Goal: Information Seeking & Learning: Check status

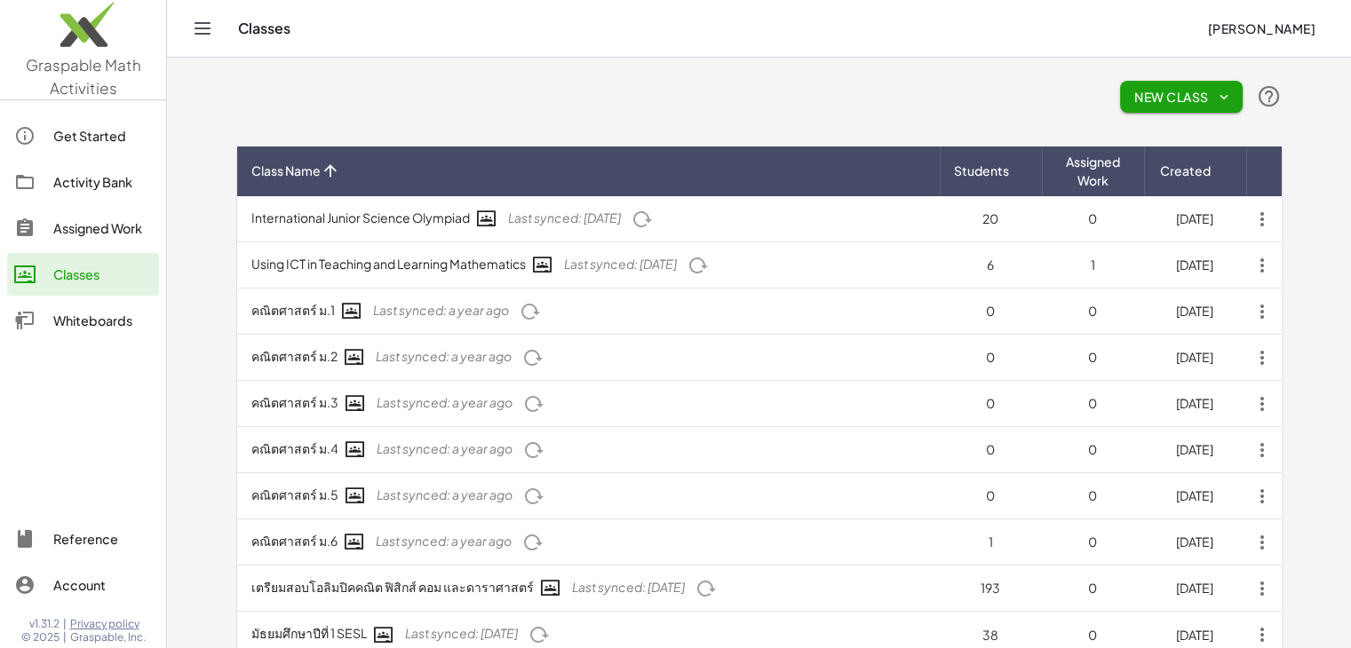
click at [107, 214] on link "Assigned Work" at bounding box center [83, 228] width 152 height 43
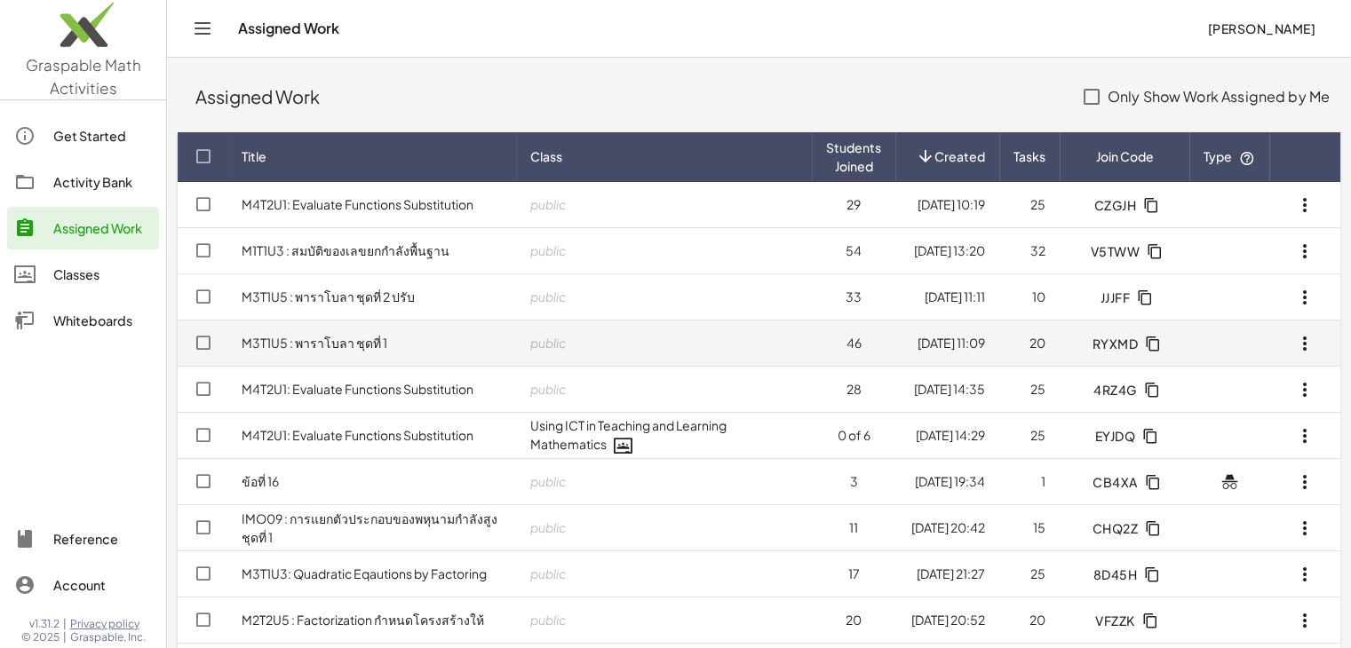
click at [1124, 342] on span "RYXMD" at bounding box center [1115, 344] width 46 height 16
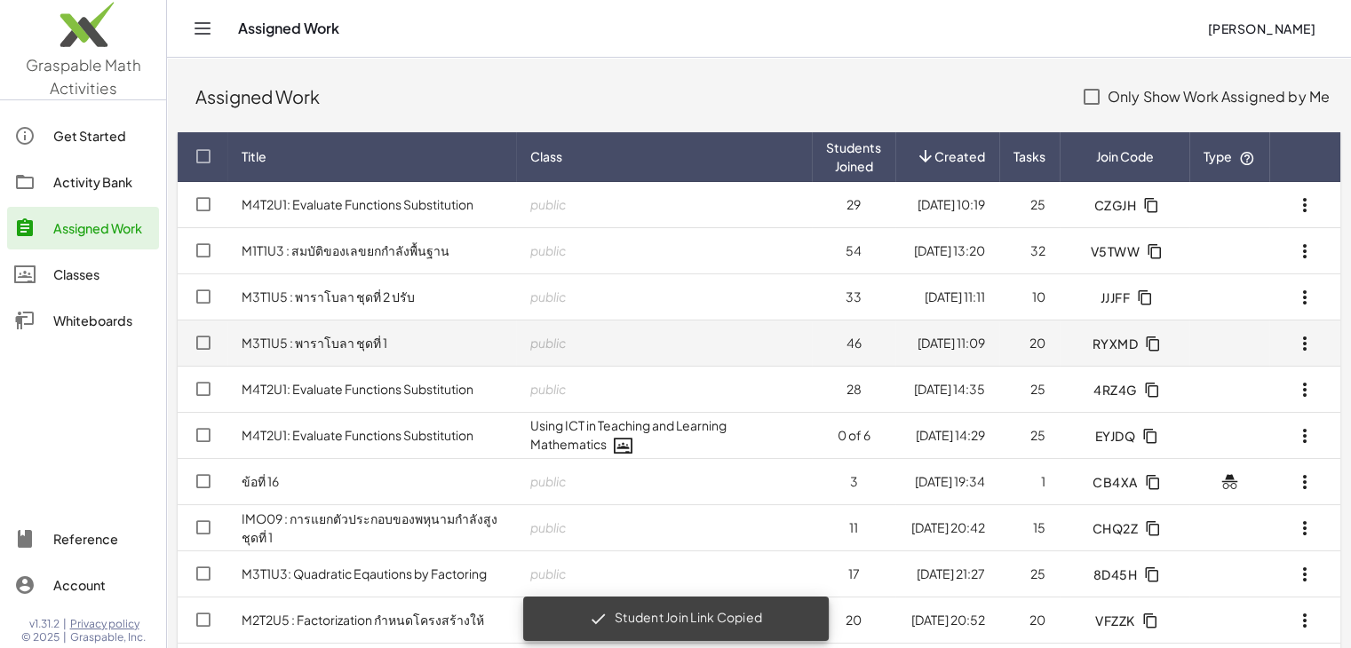
click at [350, 342] on link "M3T1U5 : พาราโบลา ชุดที่ 1" at bounding box center [315, 343] width 146 height 16
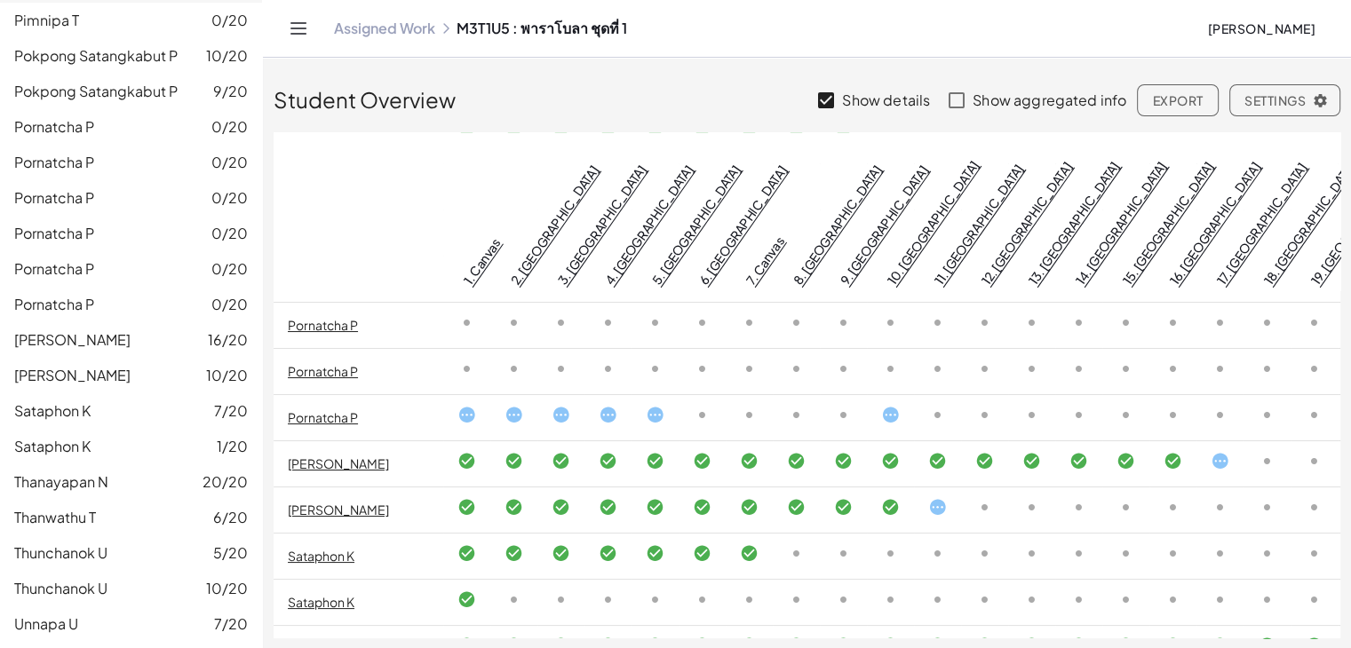
scroll to position [1529, 0]
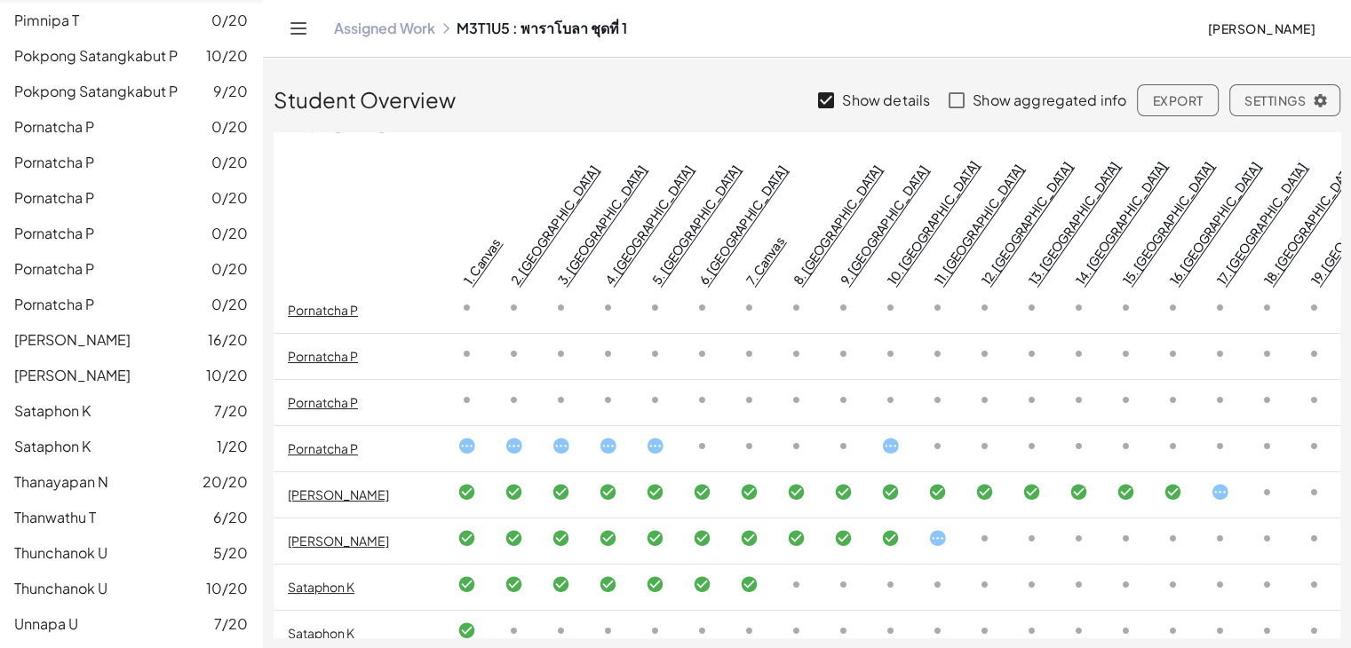
click at [471, 437] on icon at bounding box center [466, 446] width 19 height 19
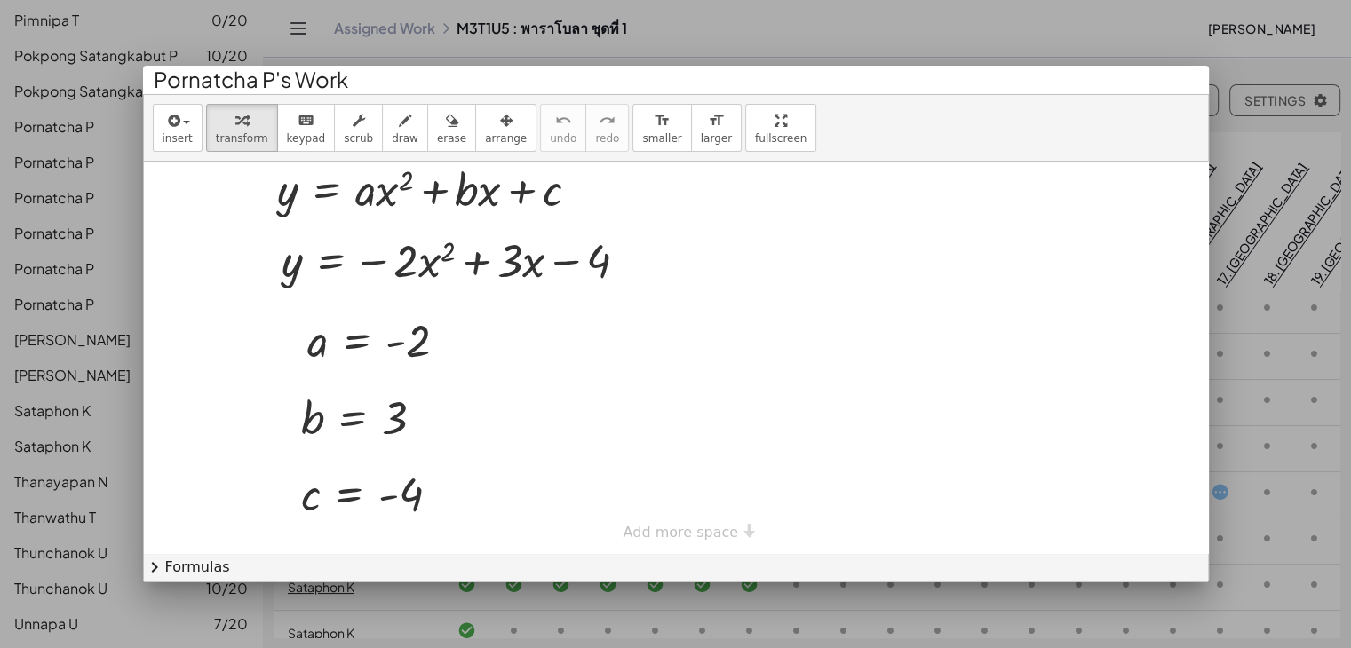
scroll to position [11, 0]
click at [1158, 36] on div at bounding box center [675, 324] width 1351 height 648
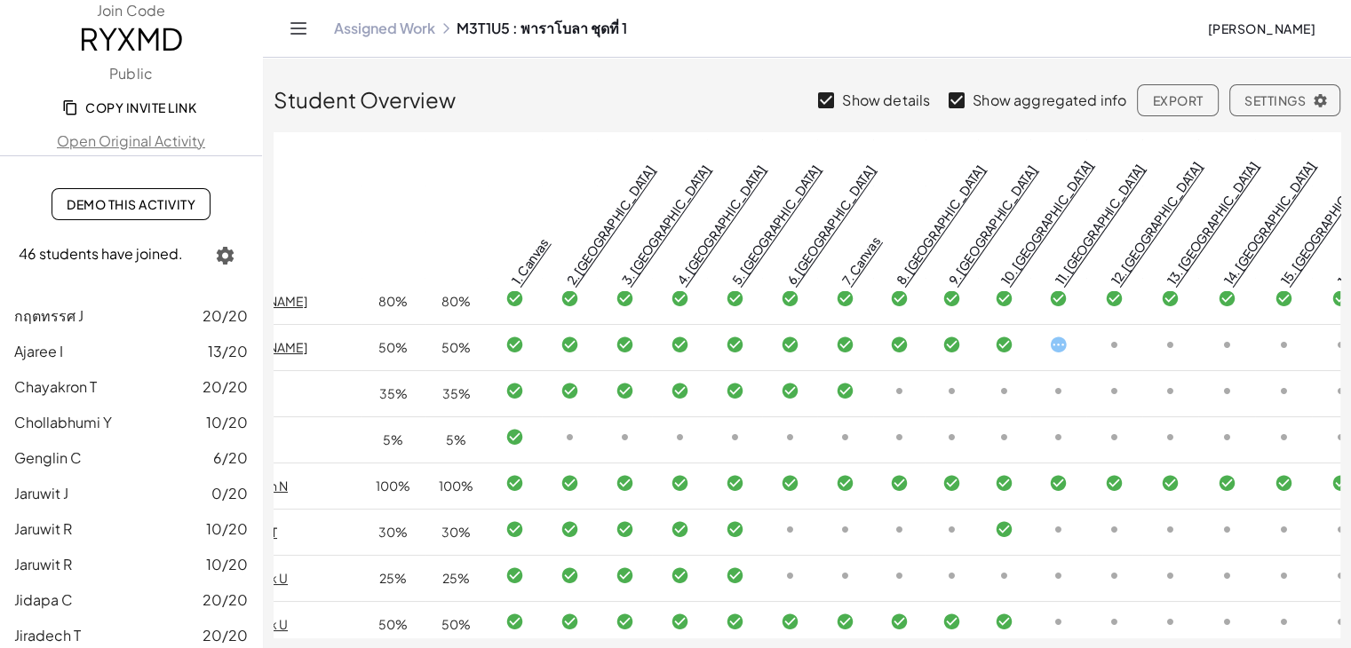
scroll to position [1815, 0]
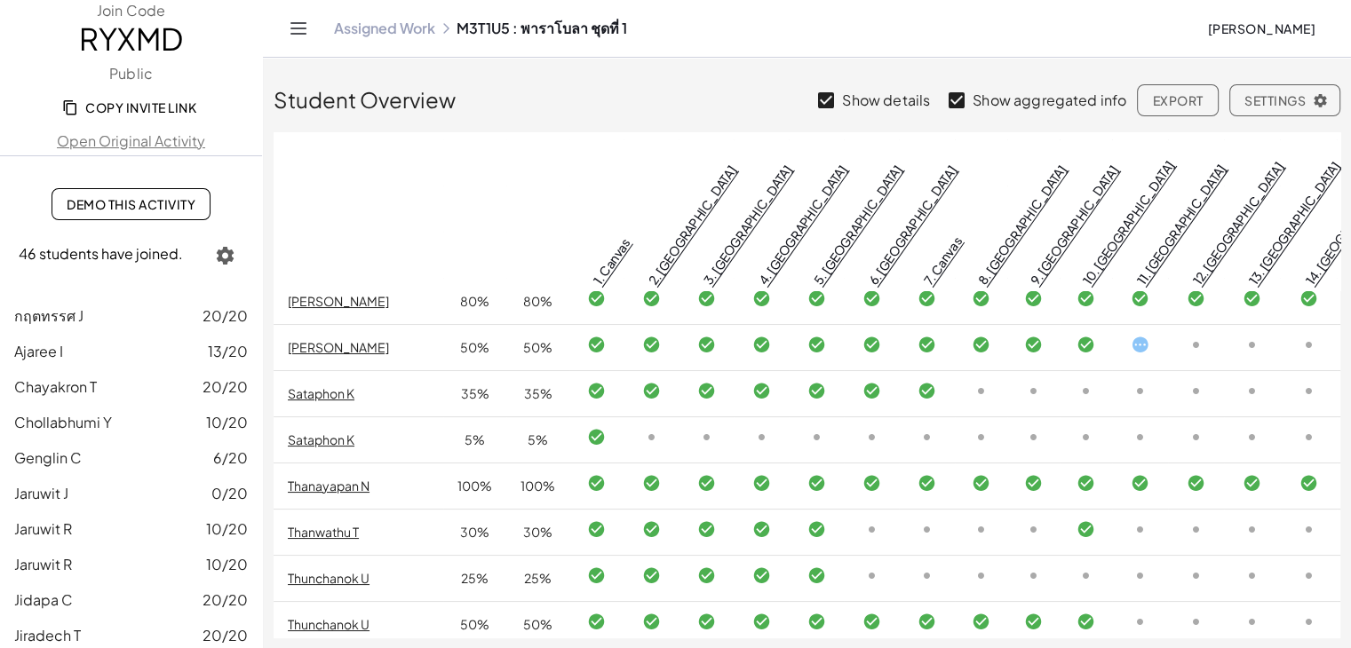
click at [217, 252] on icon "button" at bounding box center [225, 255] width 21 height 21
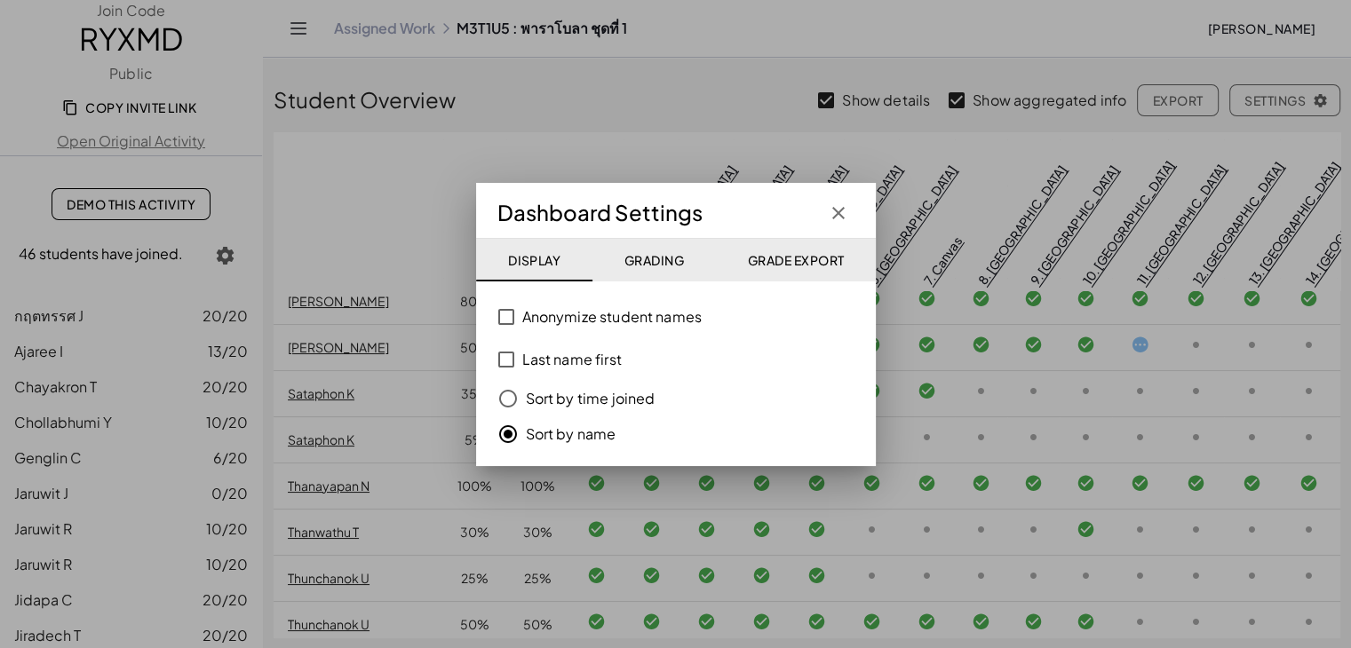
click at [654, 260] on span "Grading" at bounding box center [654, 260] width 60 height 16
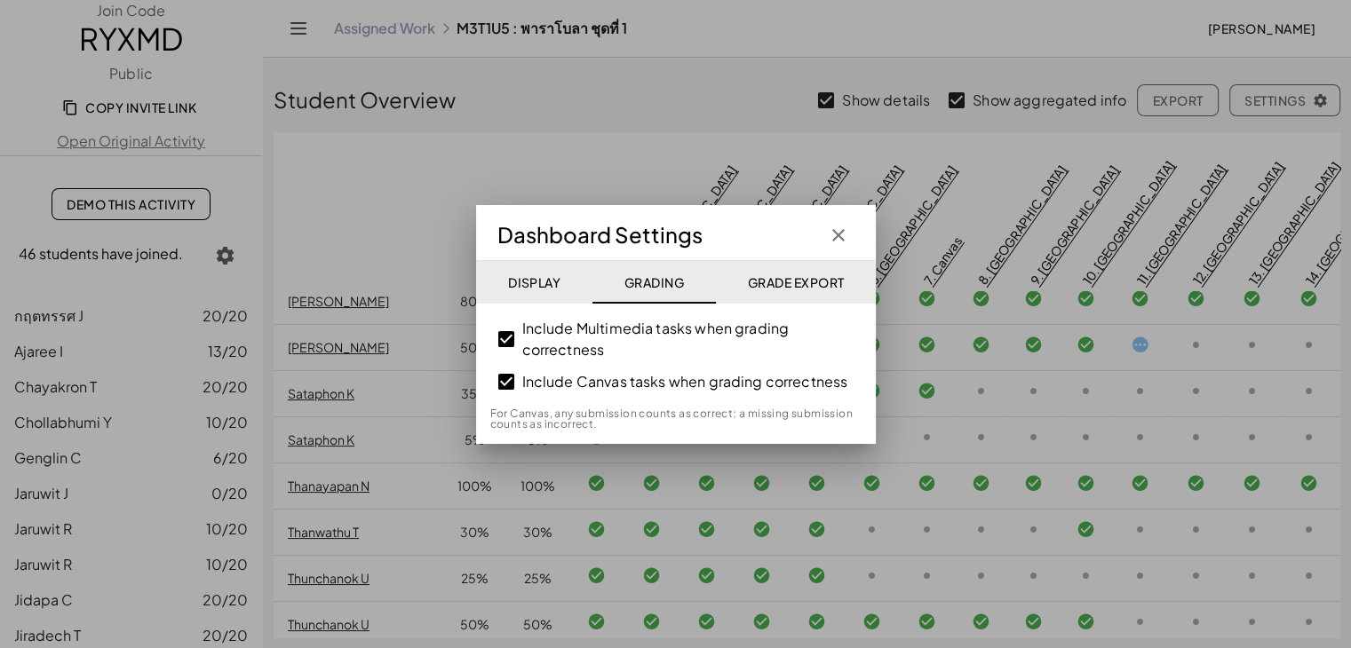
click at [791, 257] on div "Dashboard Settings Display Grading Grade Export Anonymize student names Last na…" at bounding box center [676, 324] width 400 height 239
click at [791, 281] on span "Grade Export" at bounding box center [795, 282] width 97 height 16
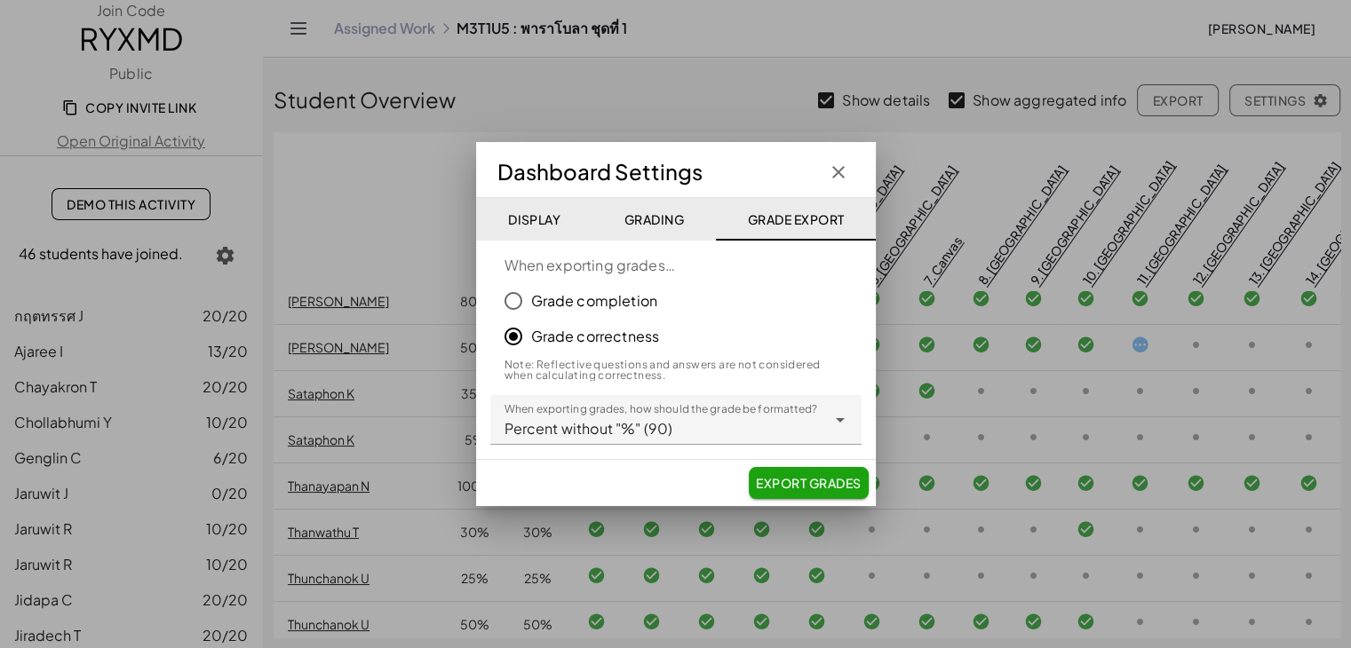
click at [526, 216] on span "Display" at bounding box center [533, 219] width 53 height 16
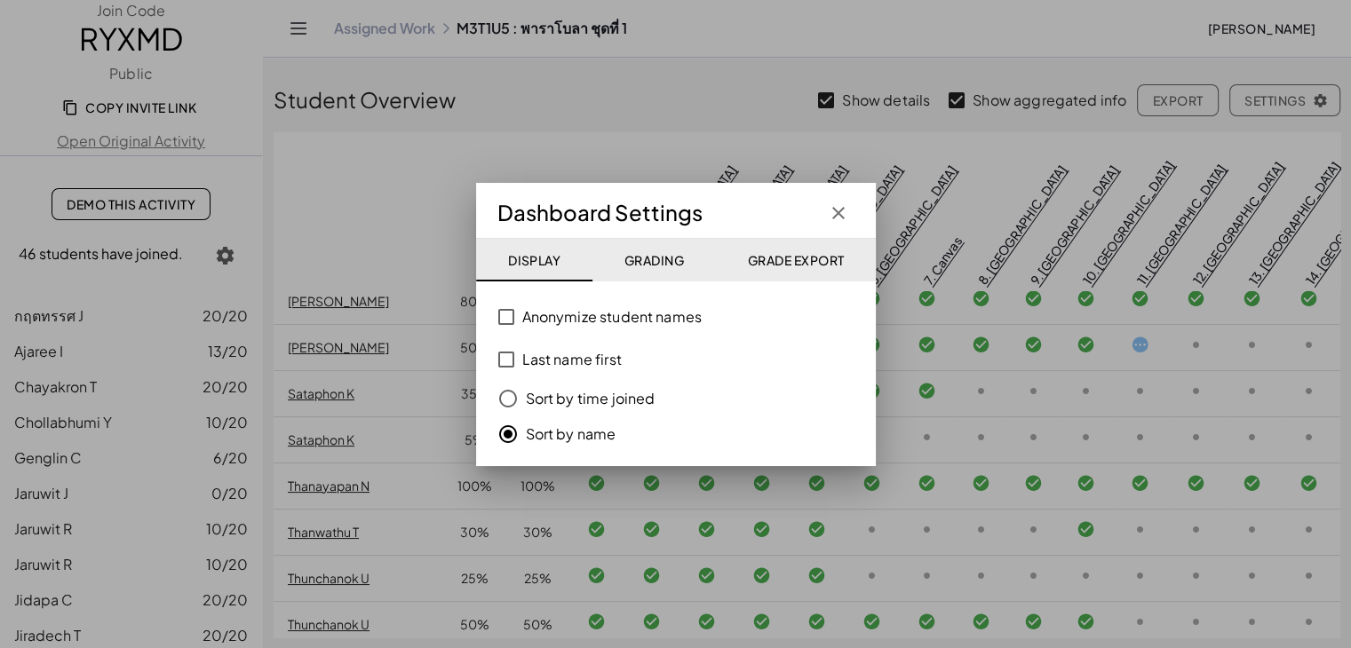
click at [831, 206] on icon "button" at bounding box center [838, 213] width 21 height 21
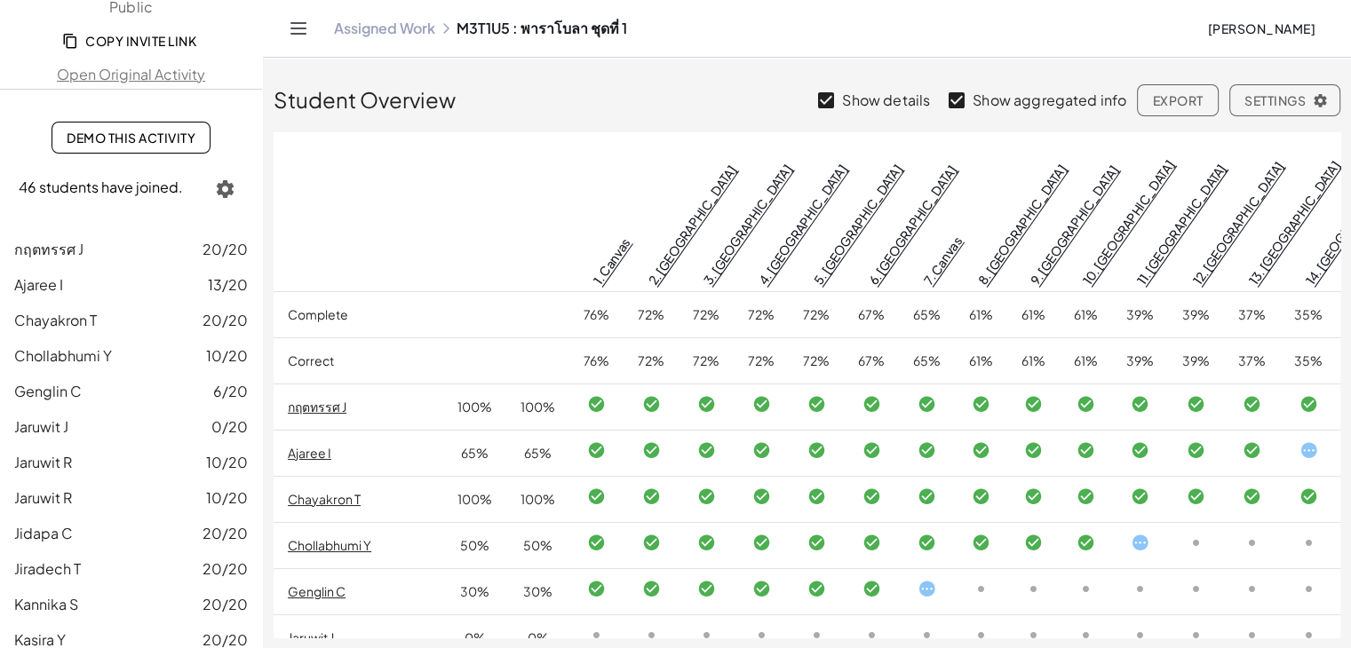
scroll to position [266, 0]
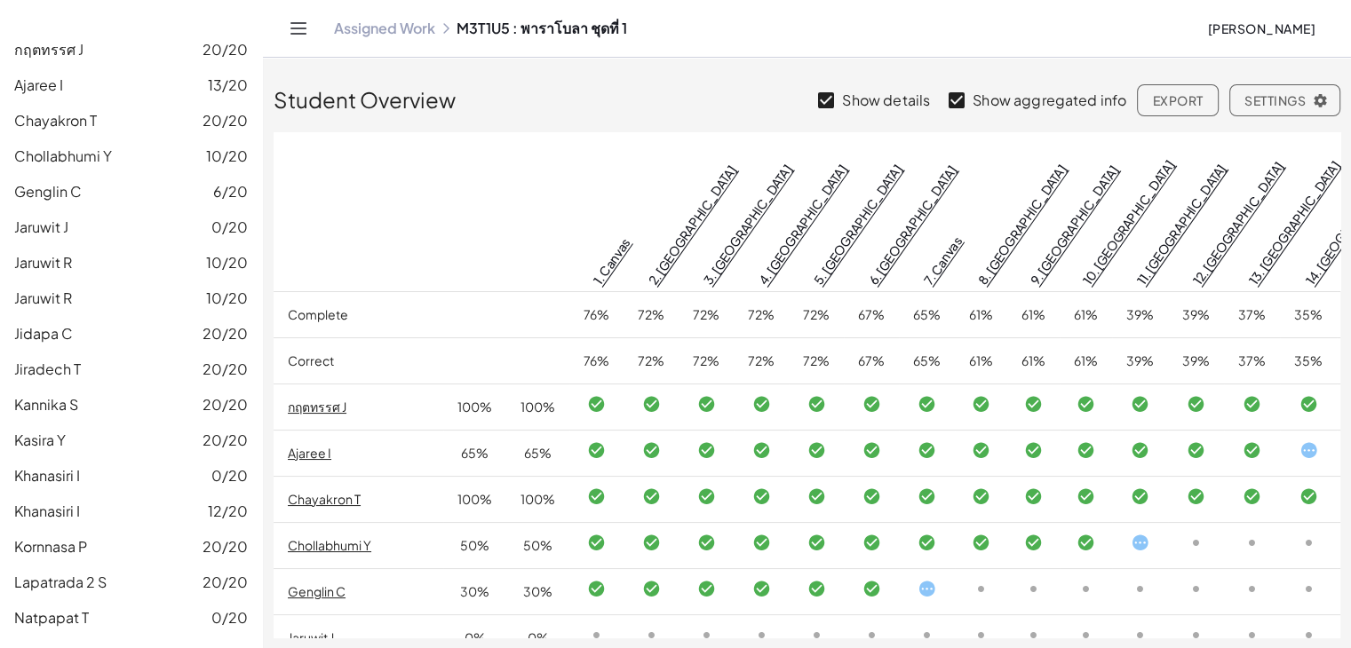
click at [139, 333] on div "Jidapa C 20/20" at bounding box center [131, 333] width 234 height 21
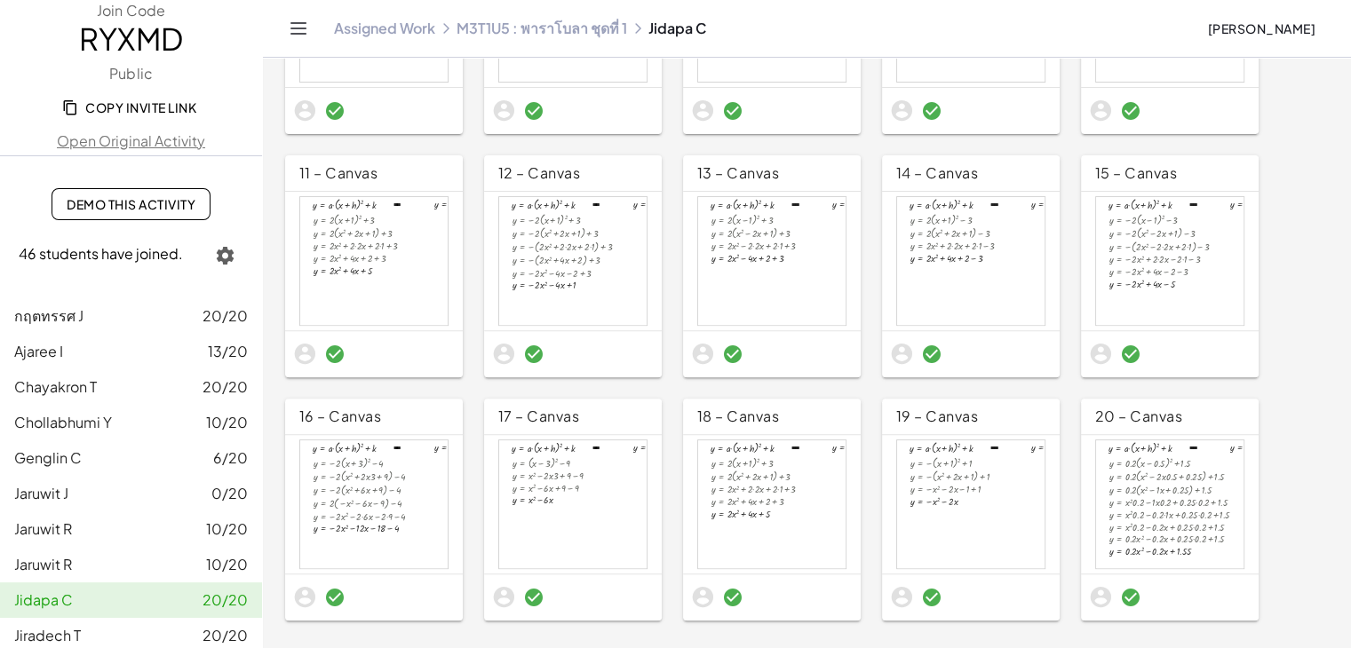
scroll to position [548, 0]
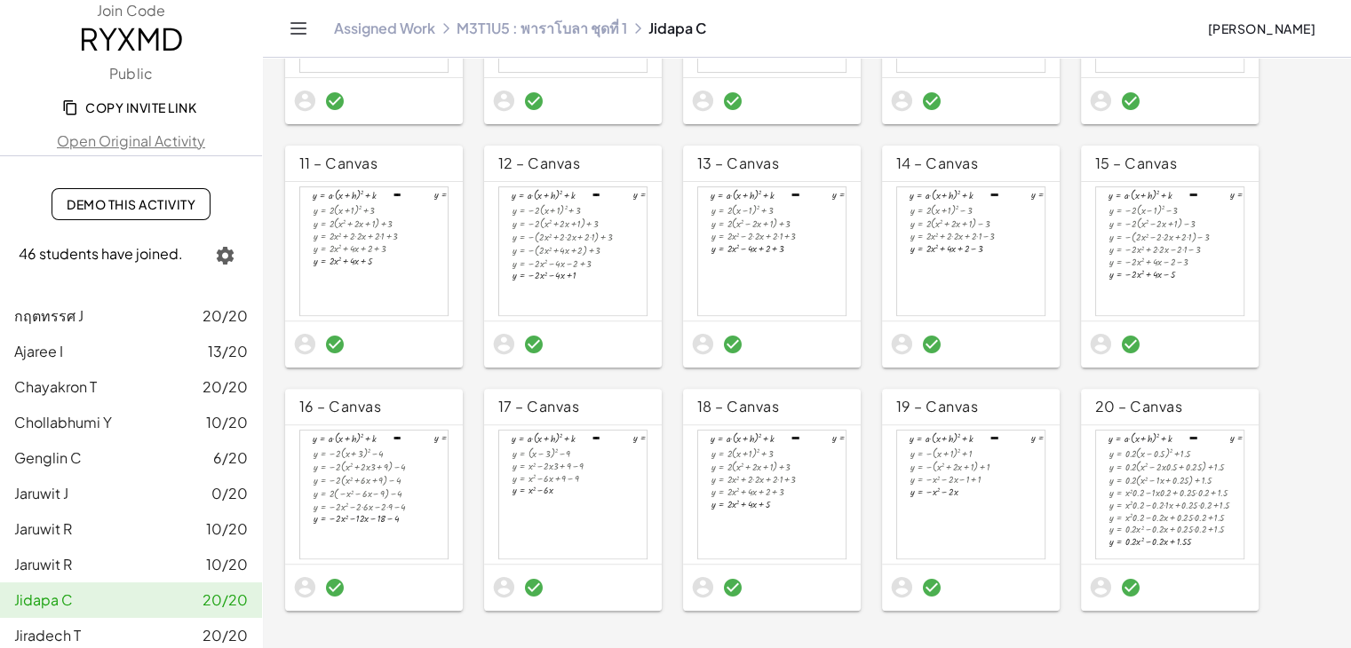
click at [1144, 494] on div at bounding box center [1169, 495] width 147 height 128
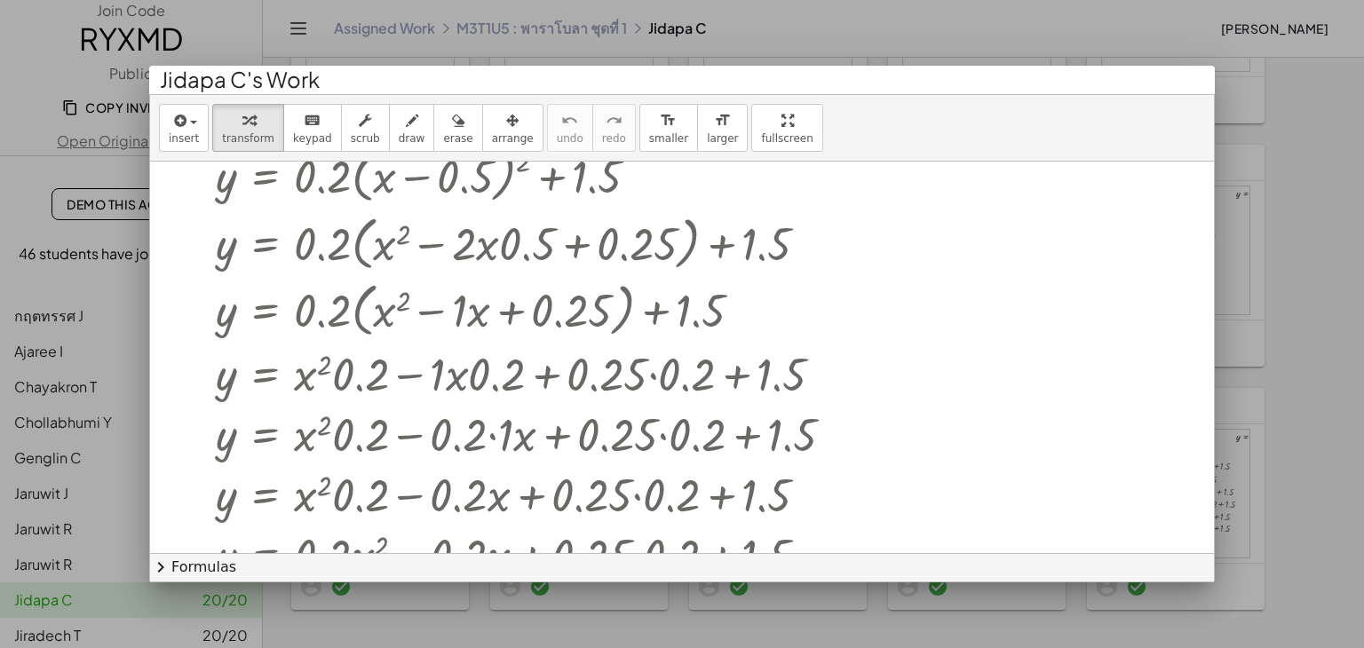
scroll to position [203, 0]
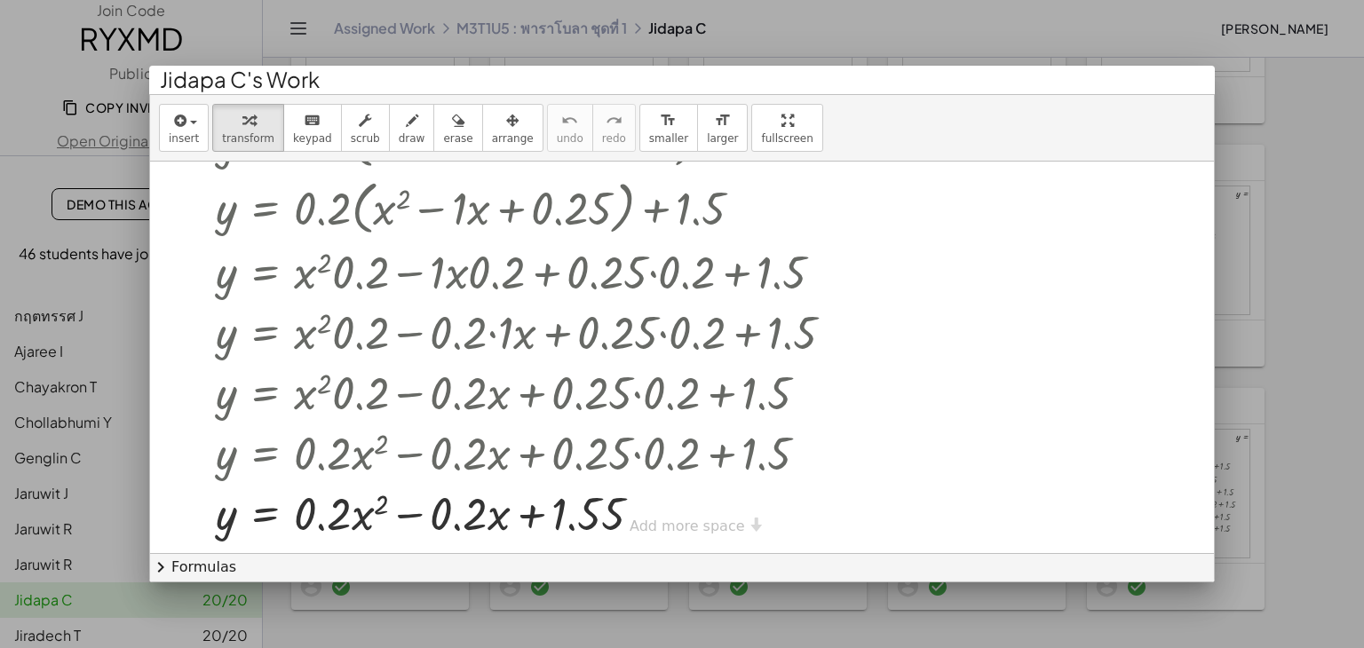
click at [698, 523] on div "y = + · a · ( + x + h ) 2 + k - + **** y = + · a · x 2 + · b · x + c y = + · 0.…" at bounding box center [682, 255] width 1064 height 592
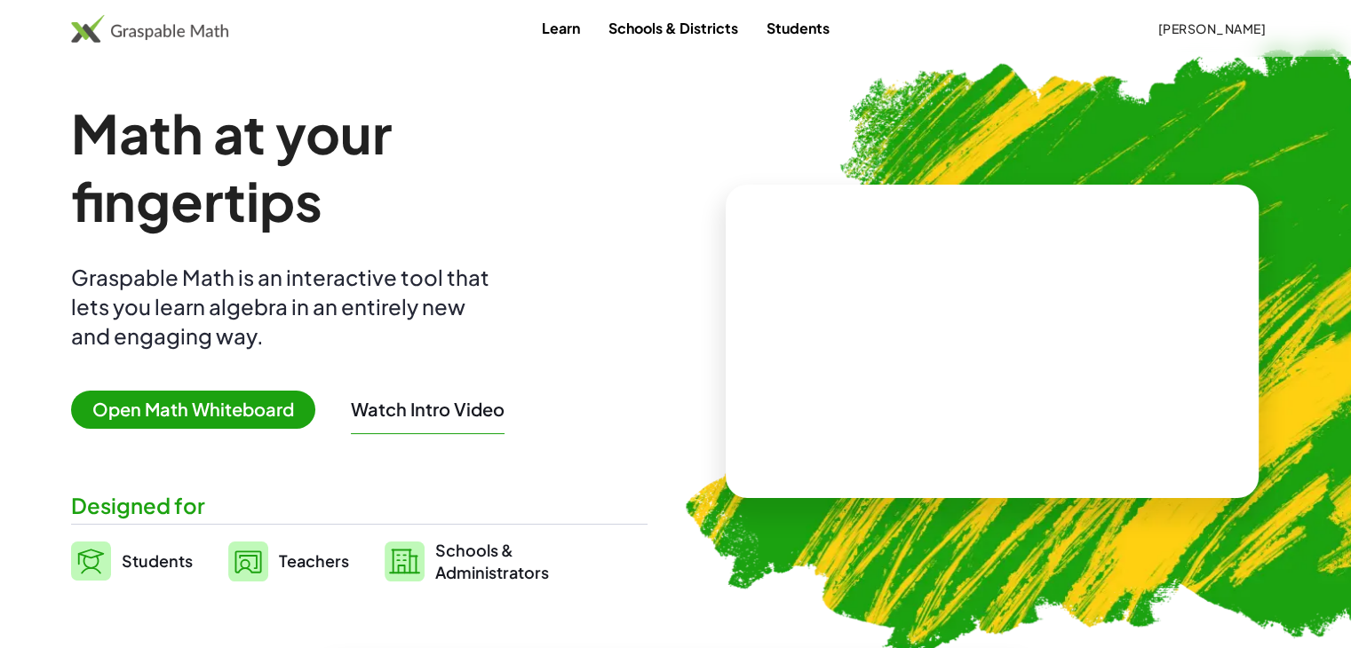
click at [302, 547] on link "Teachers" at bounding box center [288, 561] width 121 height 44
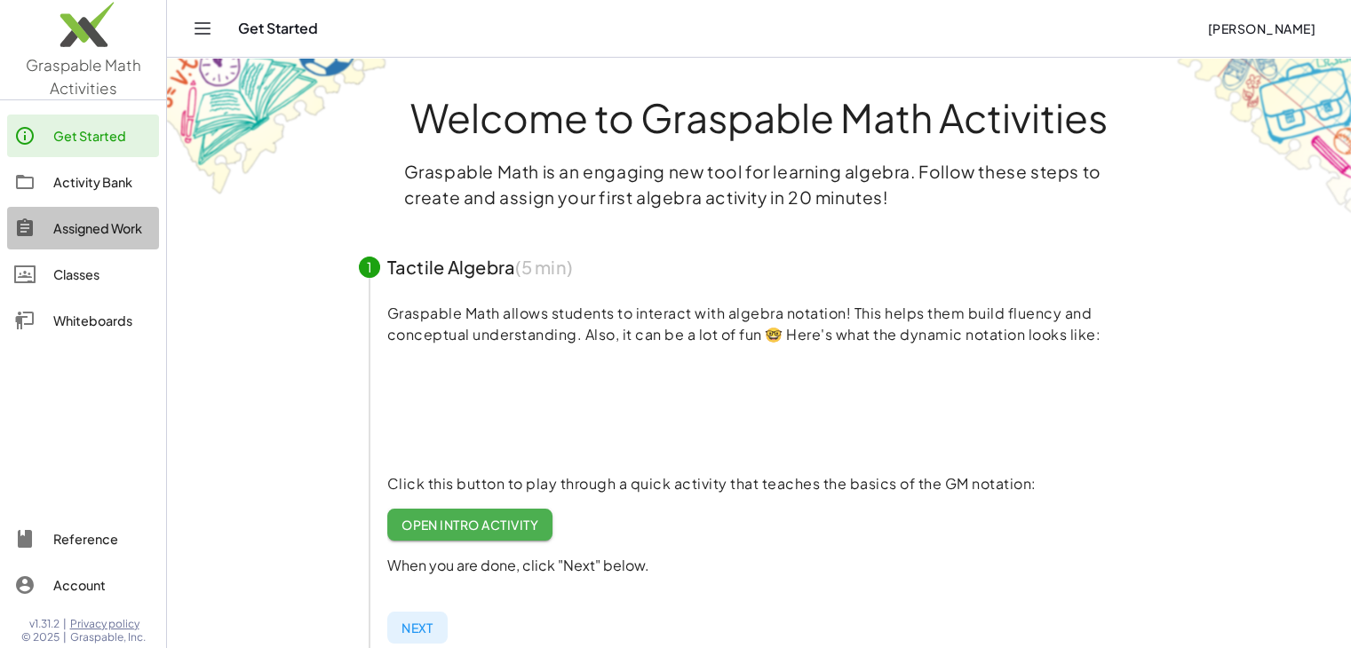
click at [110, 224] on div "Assigned Work" at bounding box center [102, 228] width 99 height 21
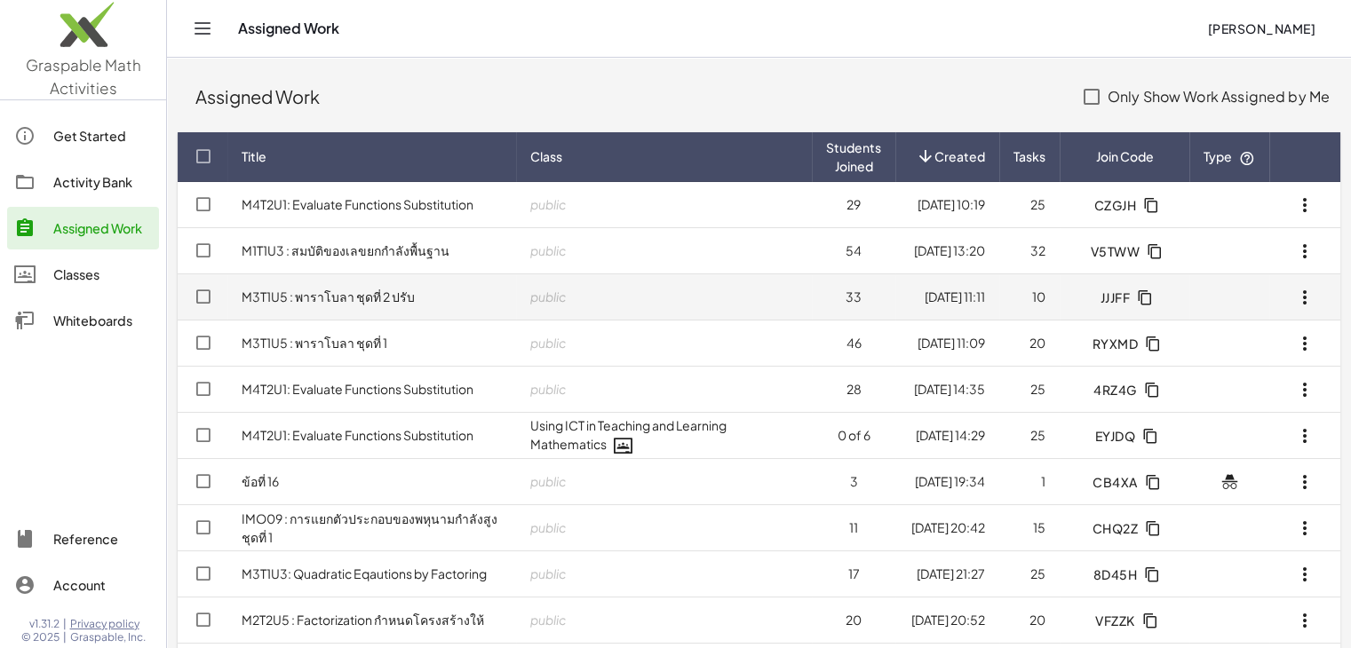
click at [338, 296] on link "M3T1U5 : พาราโบลา ชุดที่ 2 ปรับ" at bounding box center [328, 297] width 173 height 16
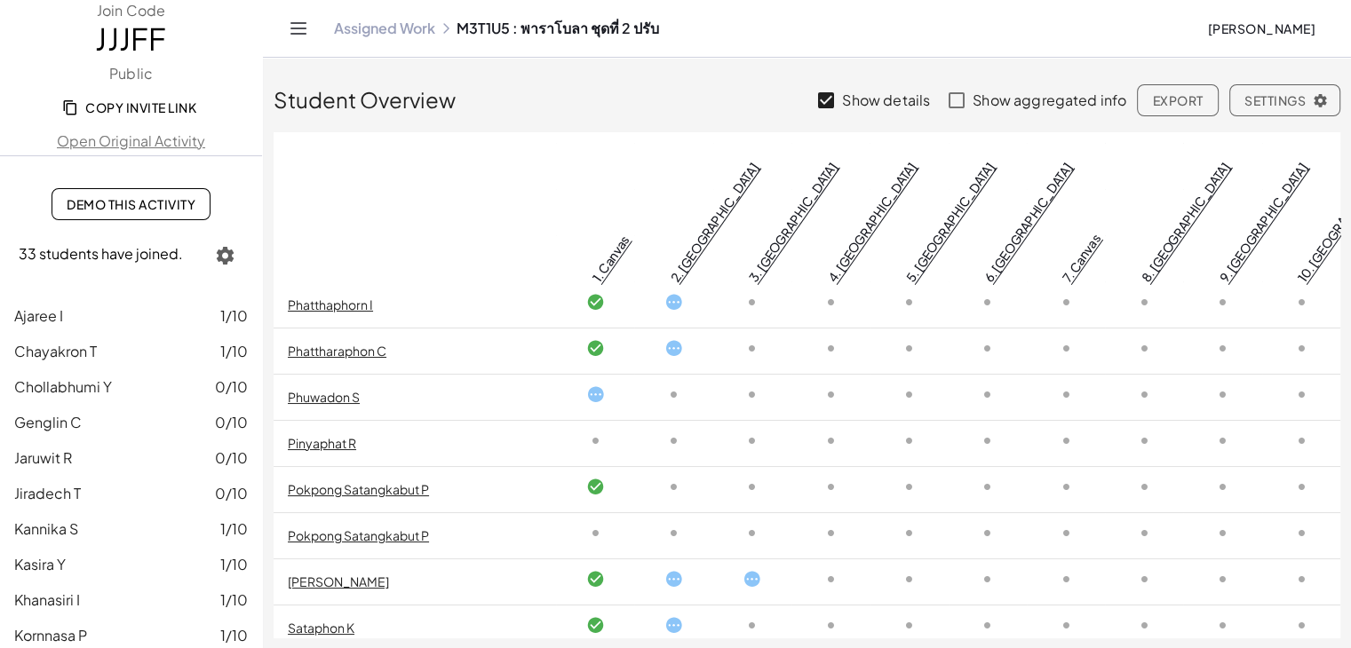
scroll to position [659, 0]
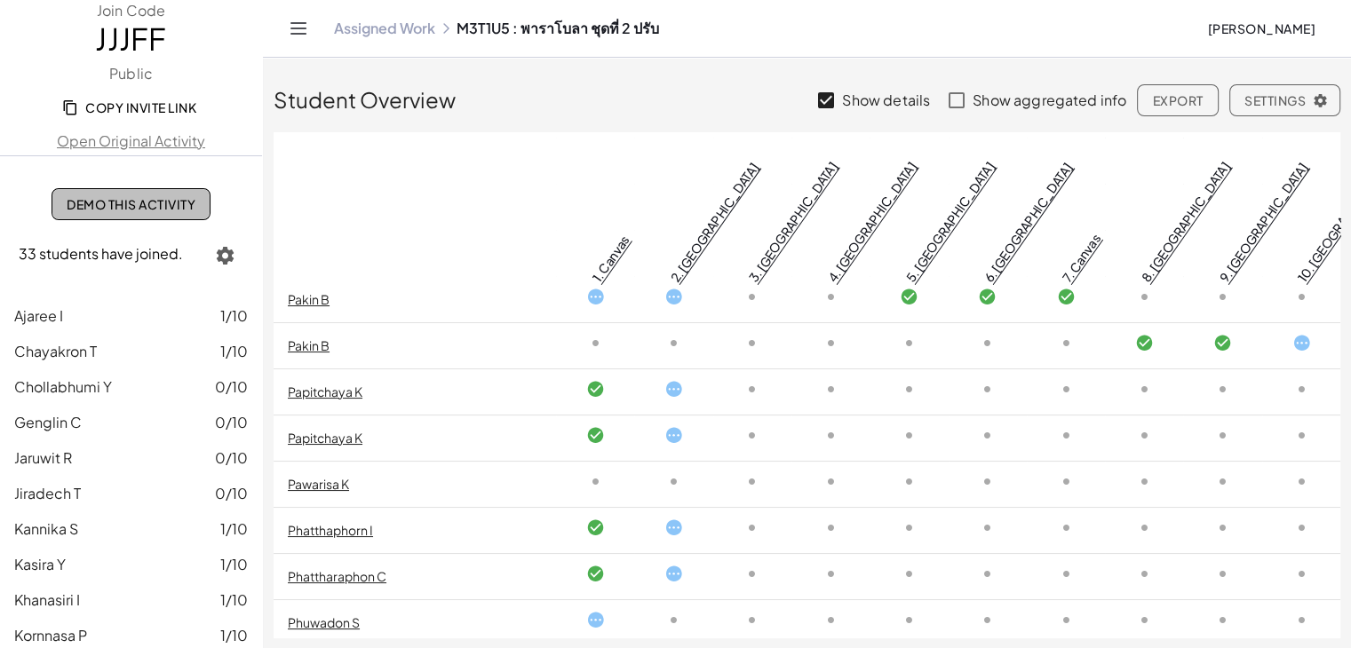
click at [128, 197] on span "Demo This Activity" at bounding box center [131, 204] width 129 height 16
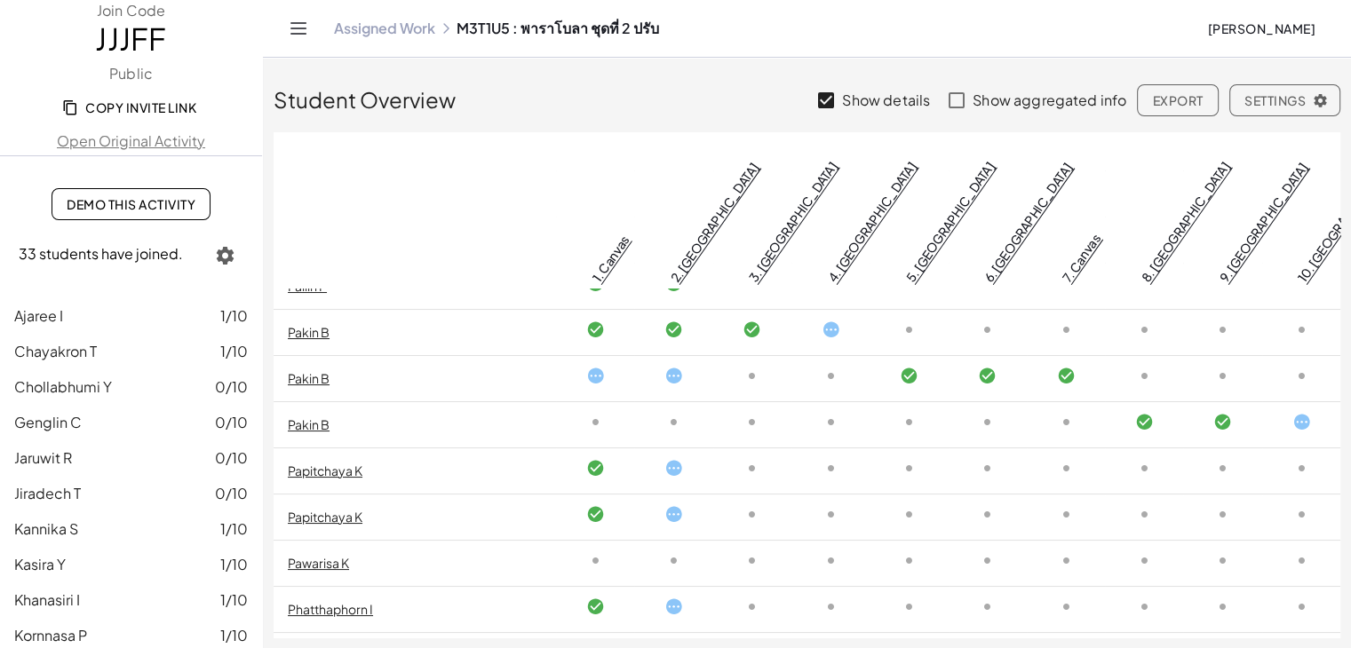
scroll to position [393, 0]
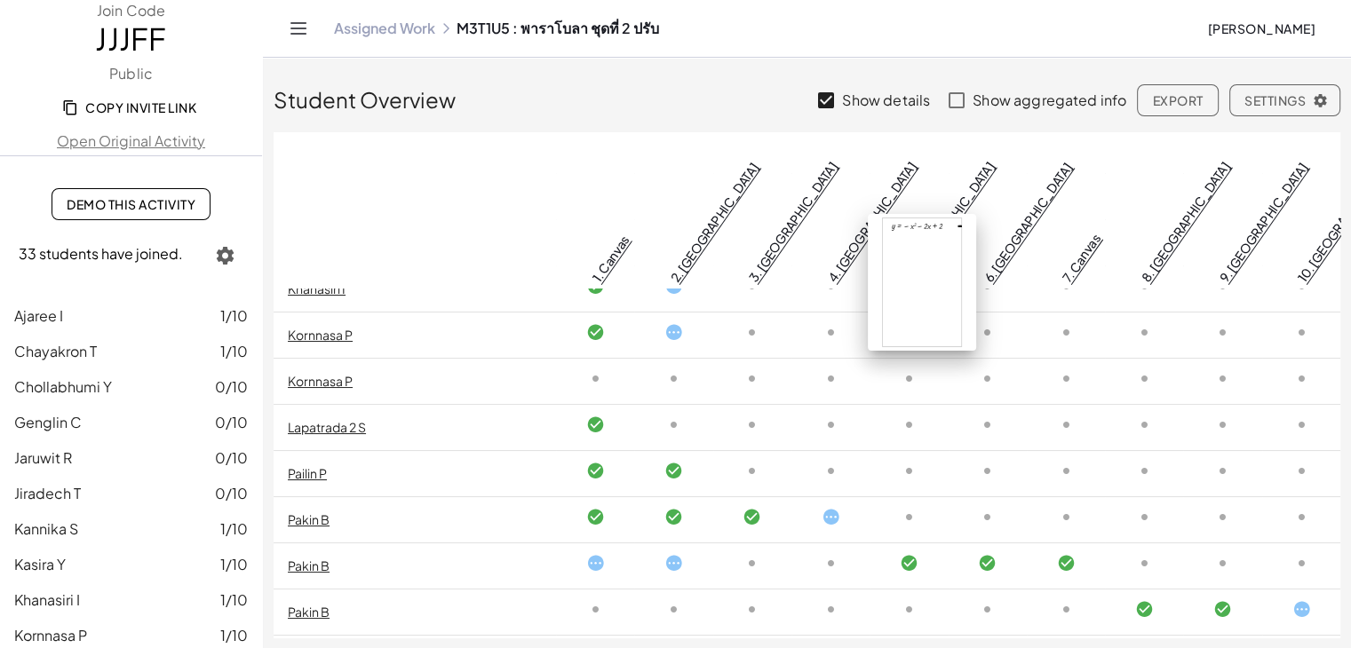
click at [919, 171] on link "5. [GEOGRAPHIC_DATA]" at bounding box center [949, 221] width 95 height 126
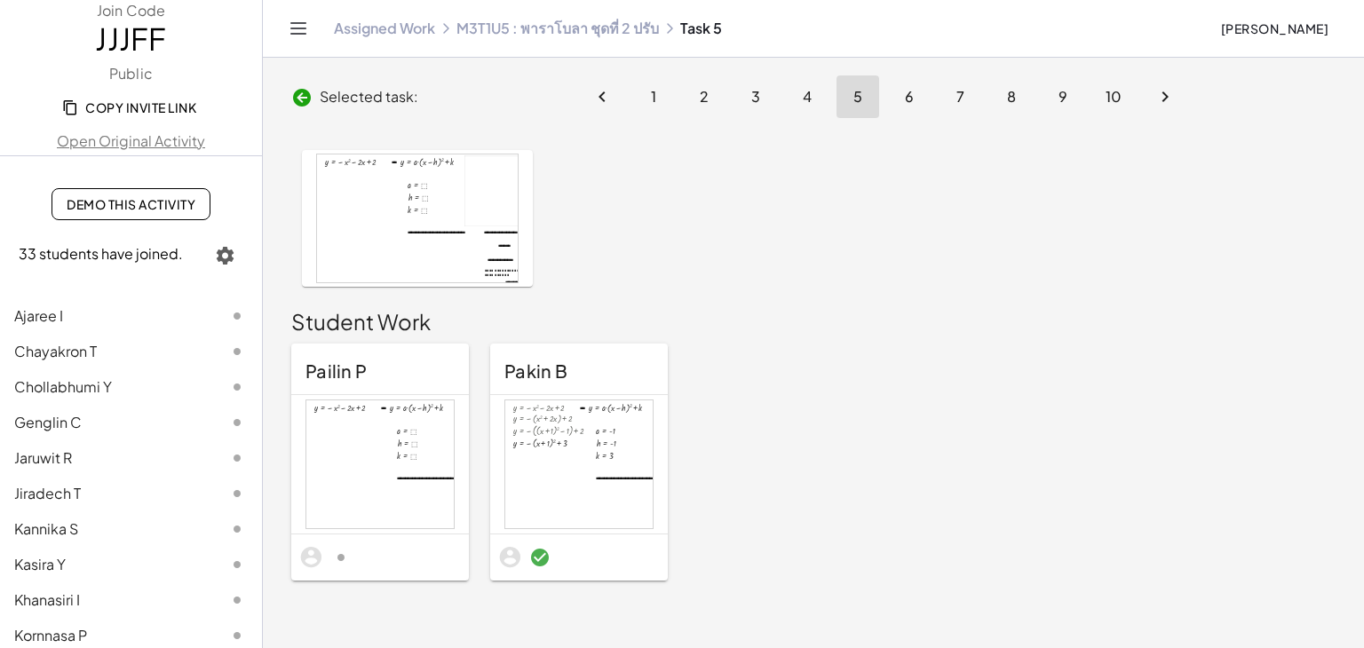
click at [508, 28] on link "M3T1U5 : พาราโบลา ชุดที่ 2 ปรับ" at bounding box center [558, 29] width 203 height 18
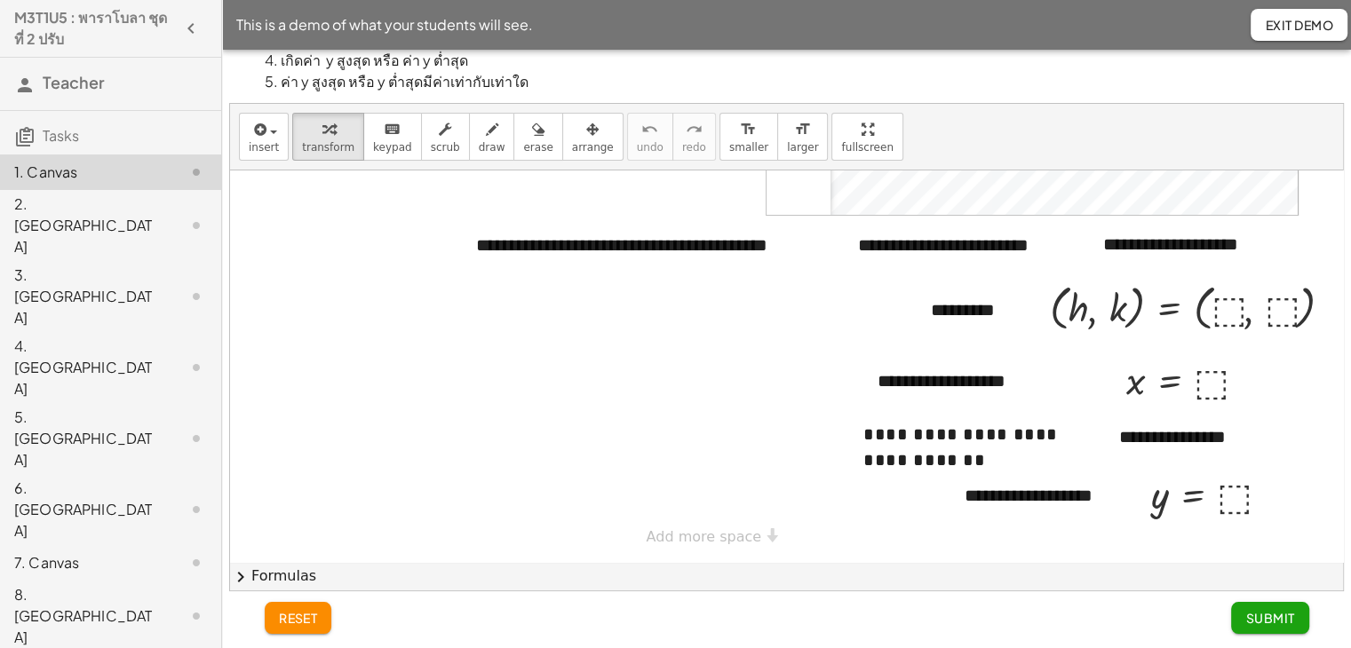
scroll to position [327, 247]
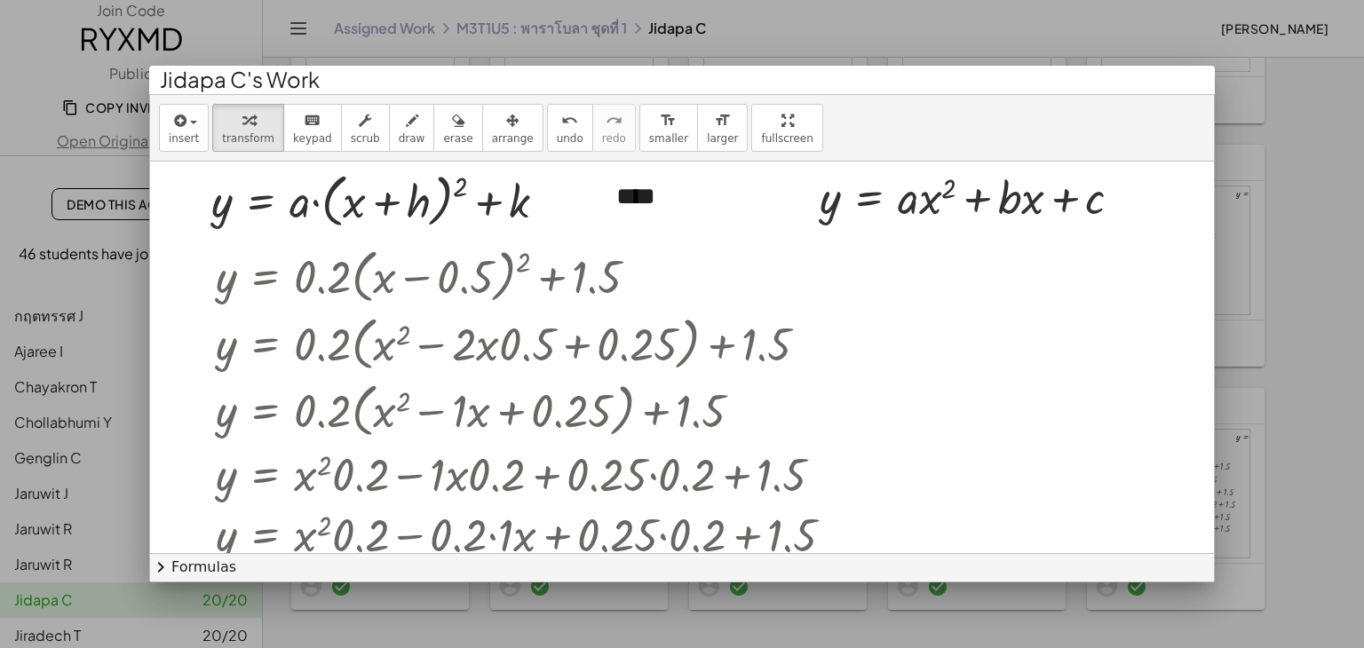
click at [1261, 100] on div at bounding box center [682, 324] width 1364 height 648
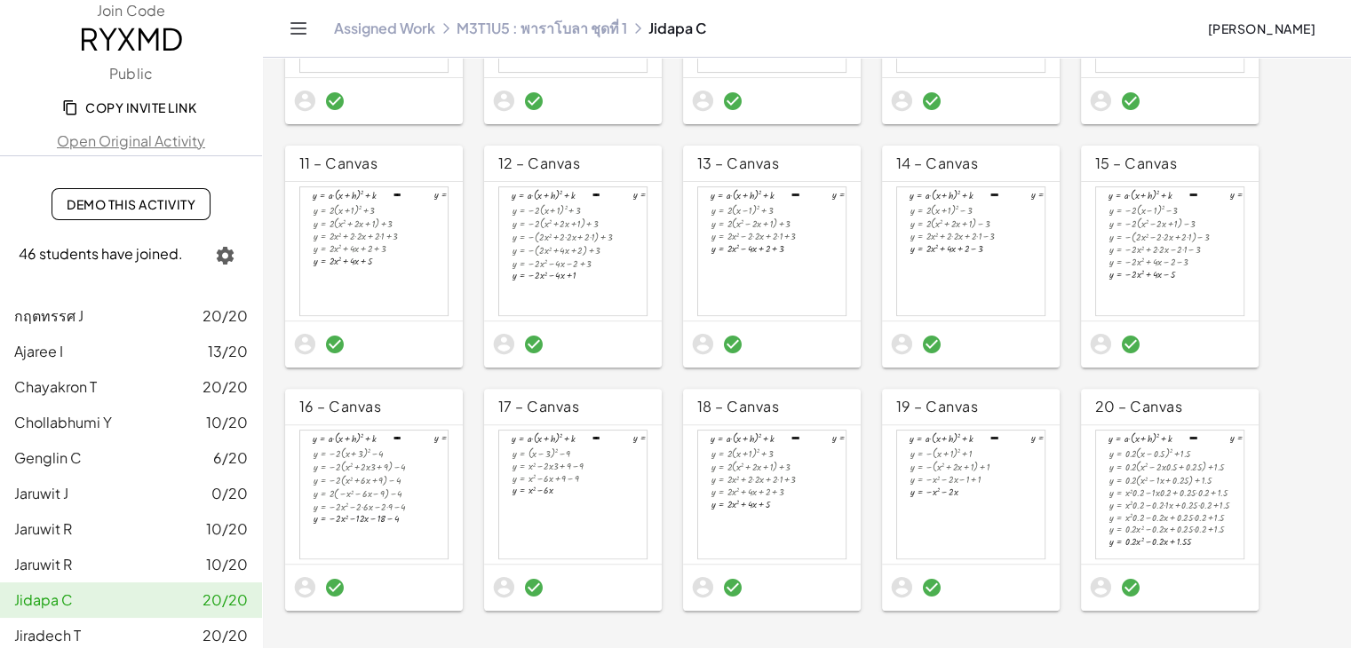
scroll to position [178, 0]
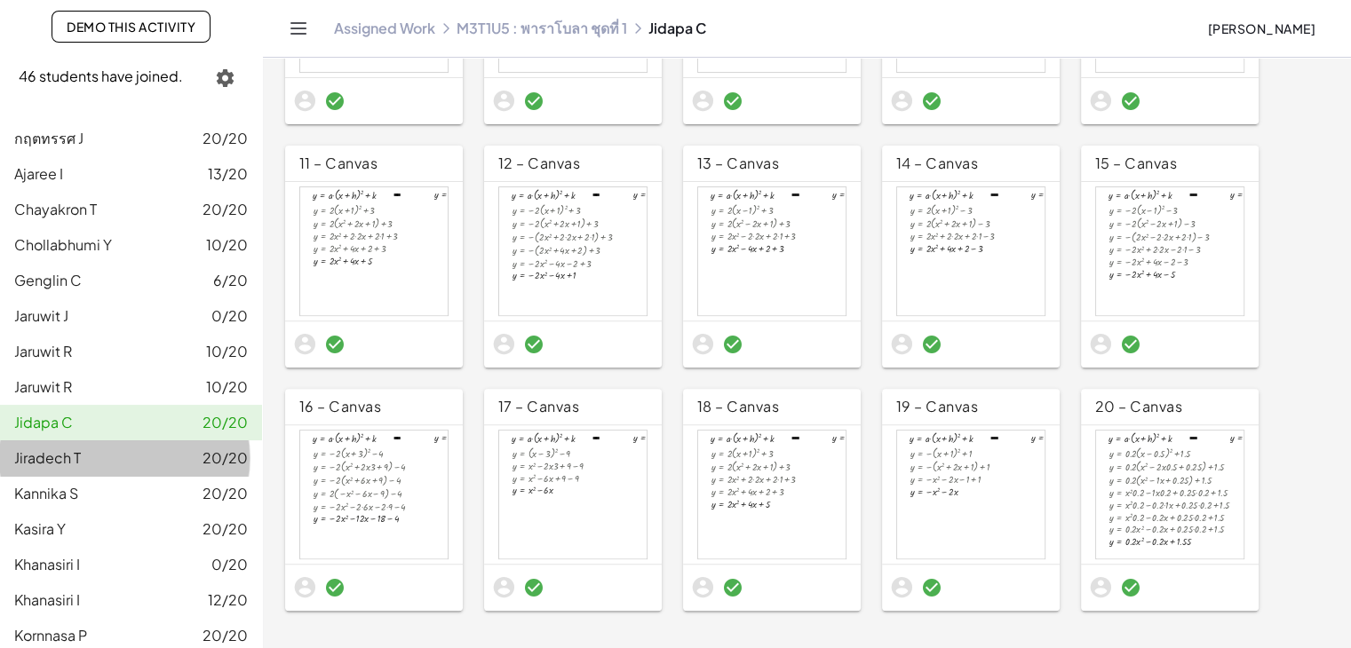
click at [107, 453] on div "Jiradech T 20/20" at bounding box center [131, 458] width 234 height 21
click at [100, 381] on div "Jaruwit R 10/20" at bounding box center [131, 387] width 234 height 21
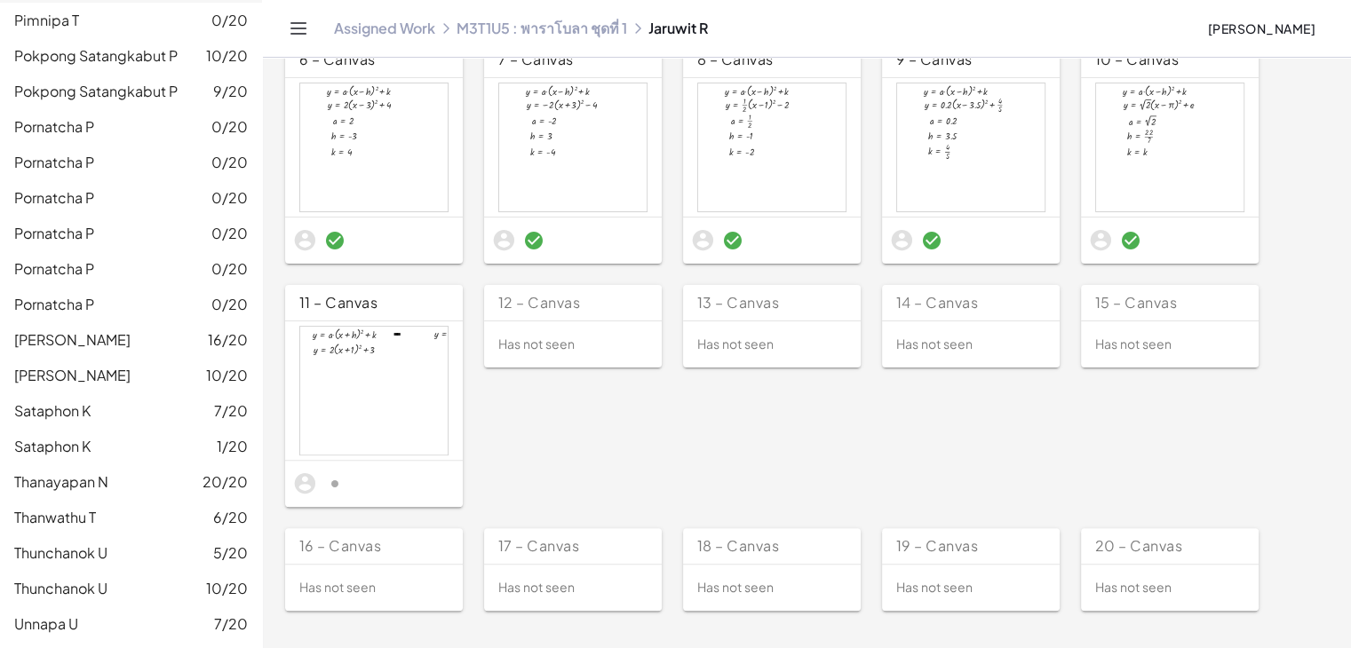
scroll to position [1202, 0]
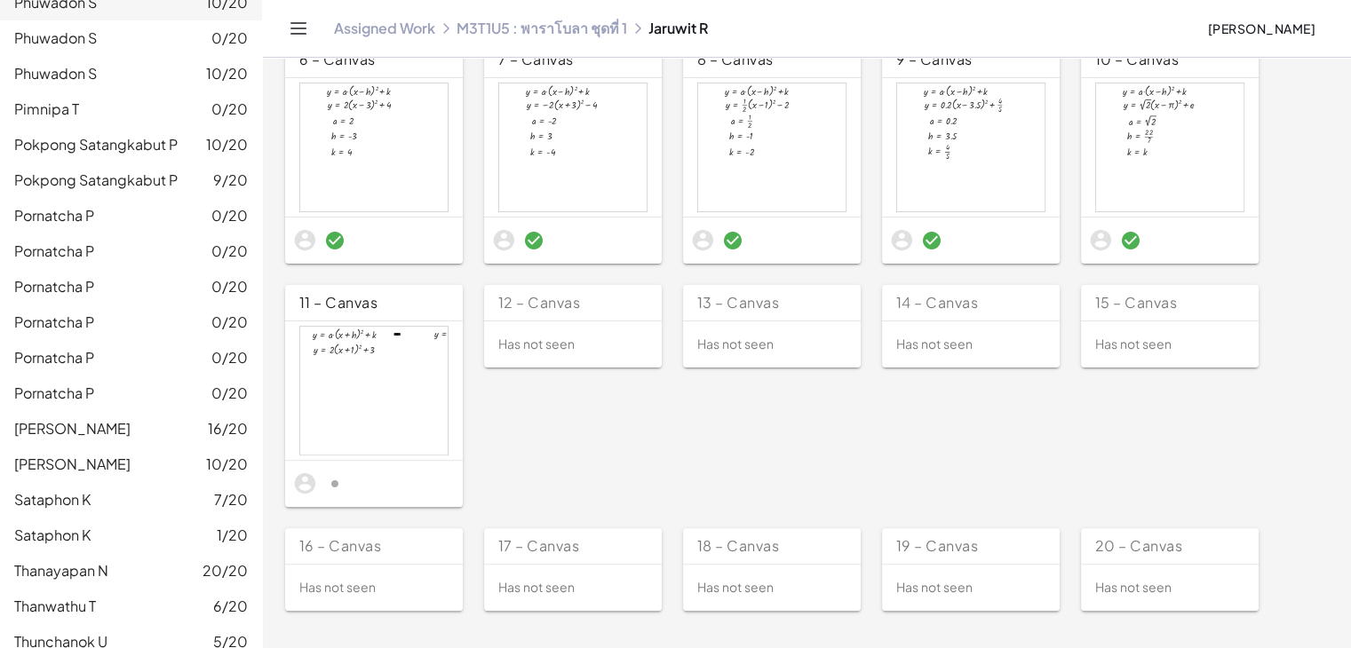
click at [81, 213] on span "Pornatcha P" at bounding box center [54, 215] width 80 height 19
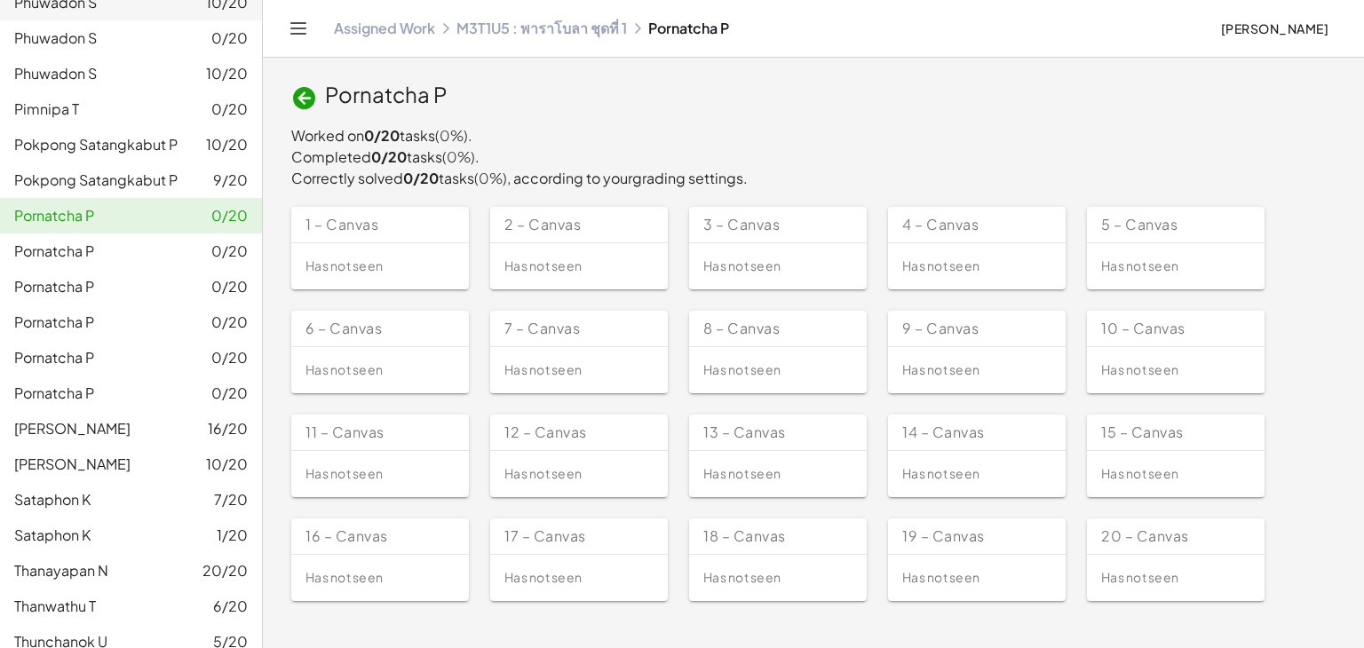
drag, startPoint x: 80, startPoint y: 212, endPoint x: 62, endPoint y: 212, distance: 17.8
click at [62, 212] on span "Pornatcha P" at bounding box center [54, 215] width 80 height 19
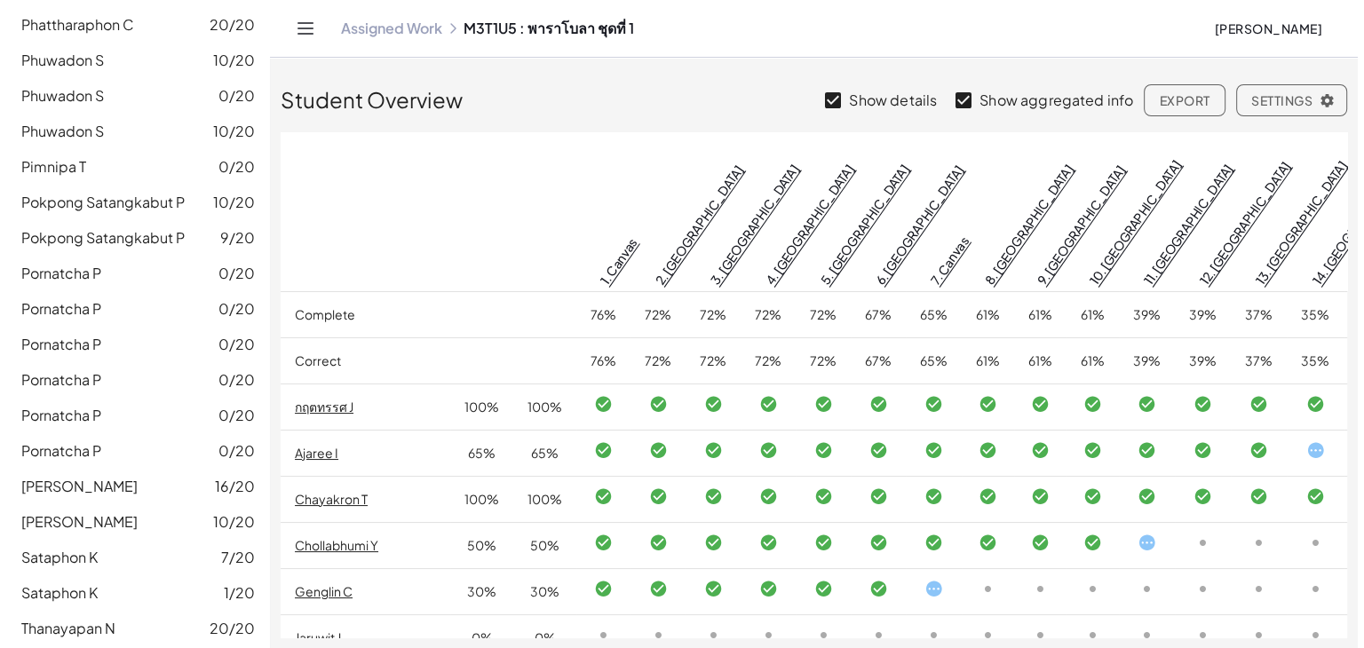
scroll to position [1155, 0]
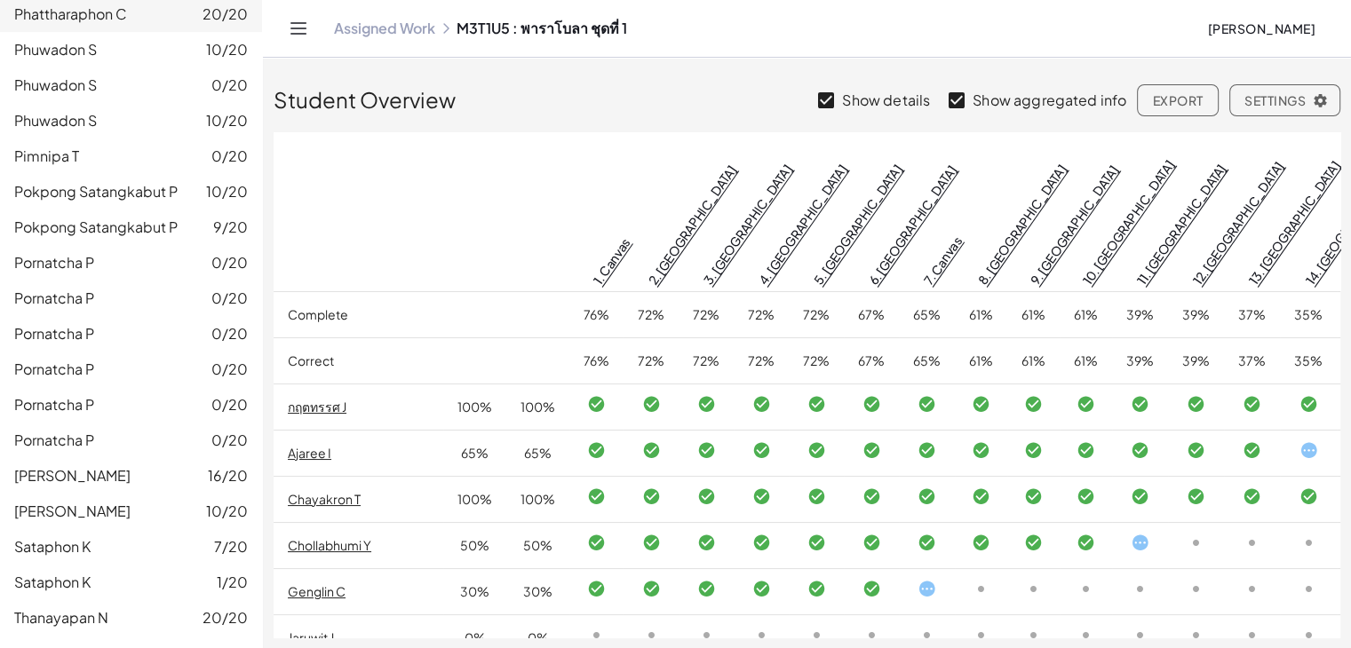
click at [82, 331] on span "Pornatcha P" at bounding box center [54, 333] width 80 height 19
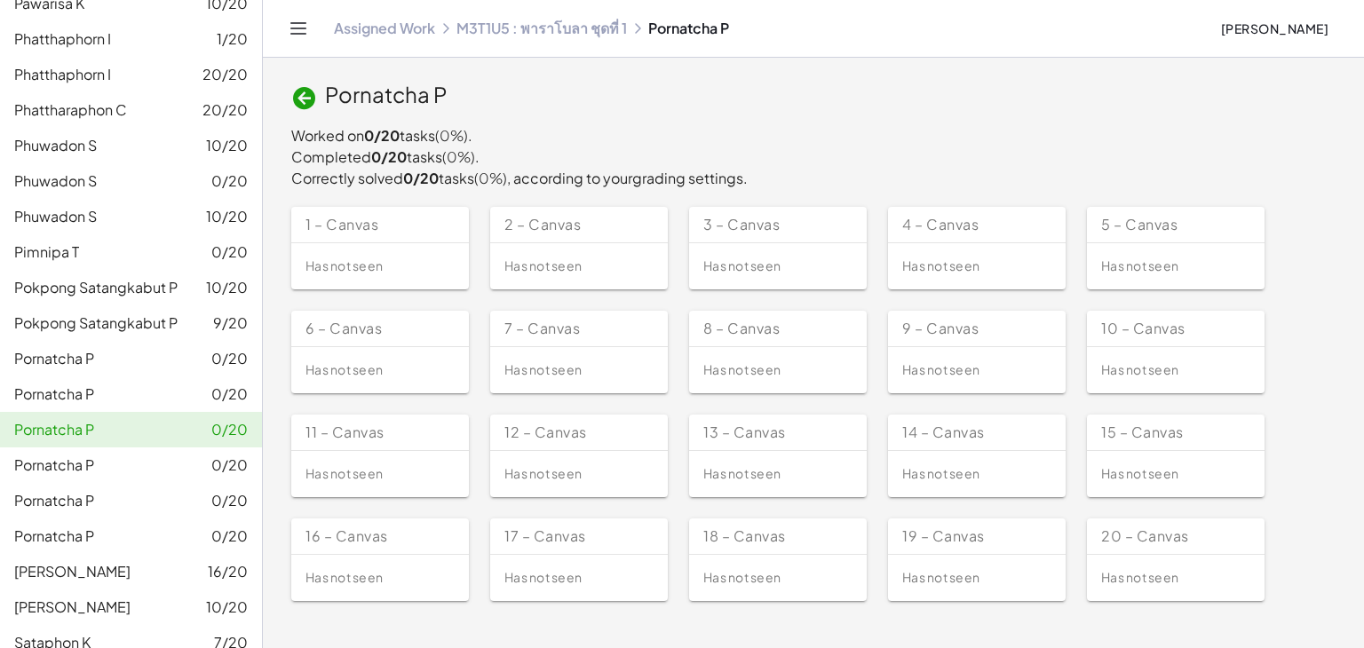
scroll to position [1066, 0]
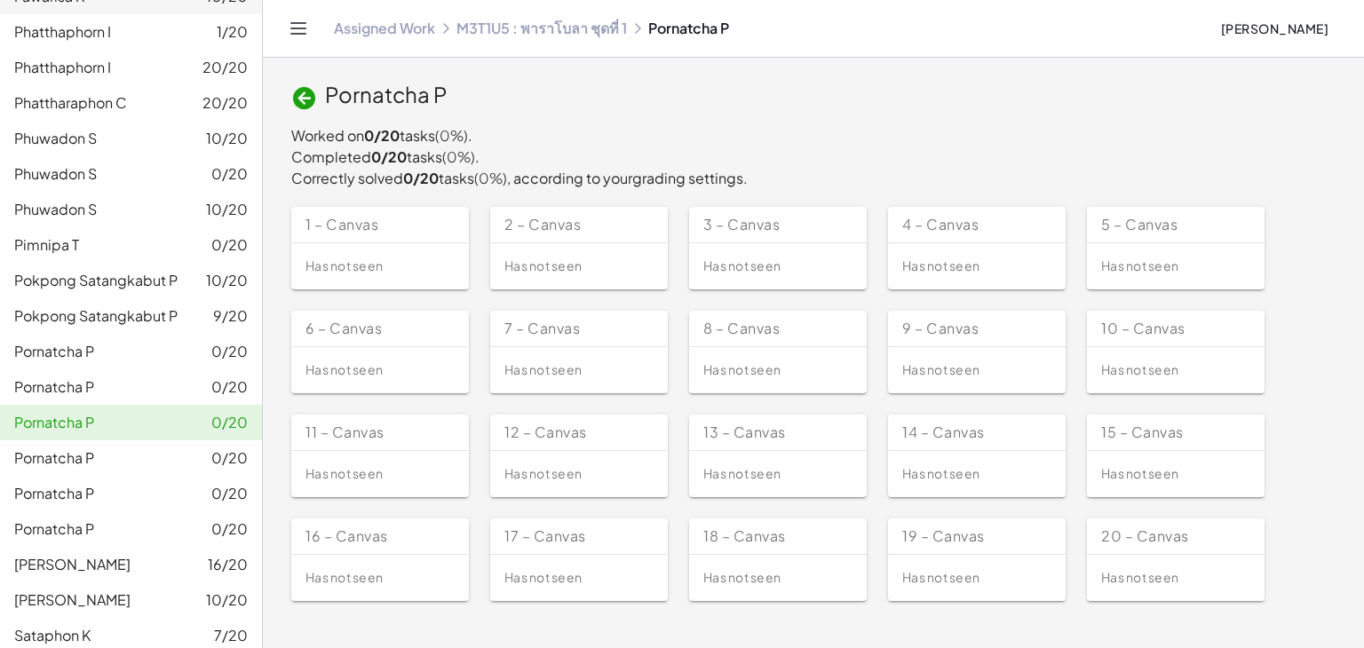
click at [59, 448] on span "Pornatcha P" at bounding box center [54, 458] width 80 height 21
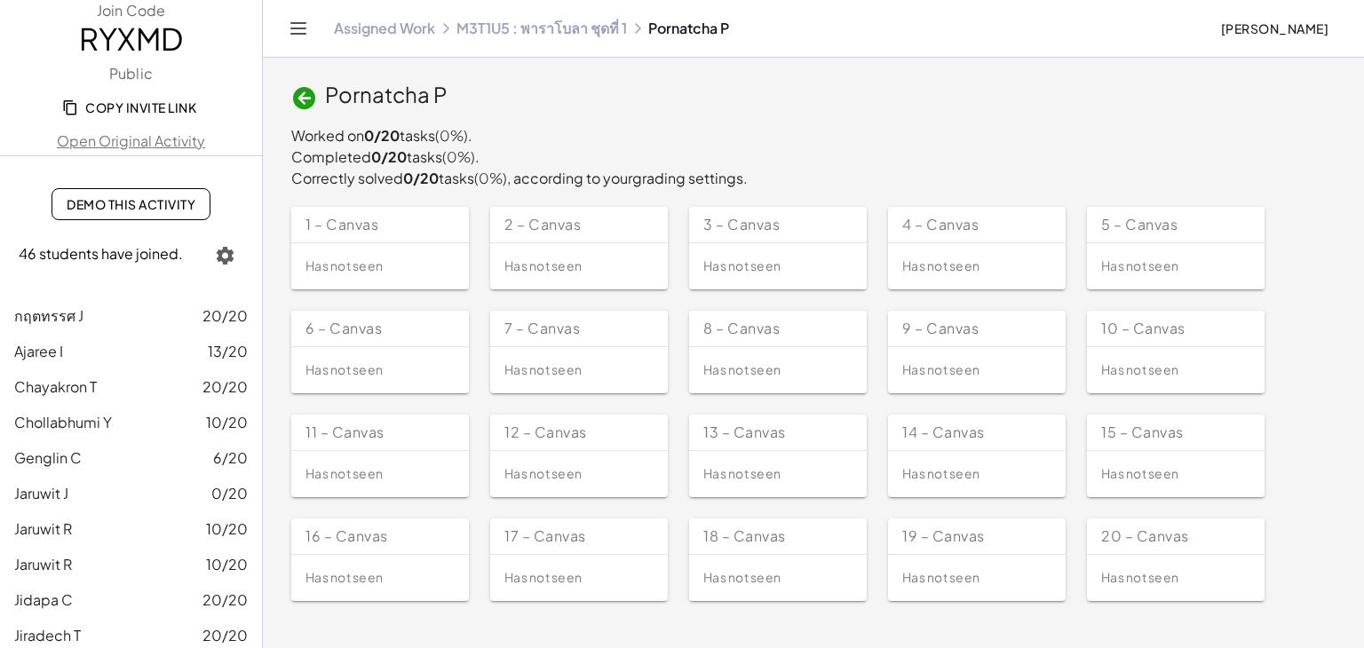
click at [540, 28] on link "M3T1U5 : พาราโบลา ชุดที่ 1" at bounding box center [542, 29] width 171 height 18
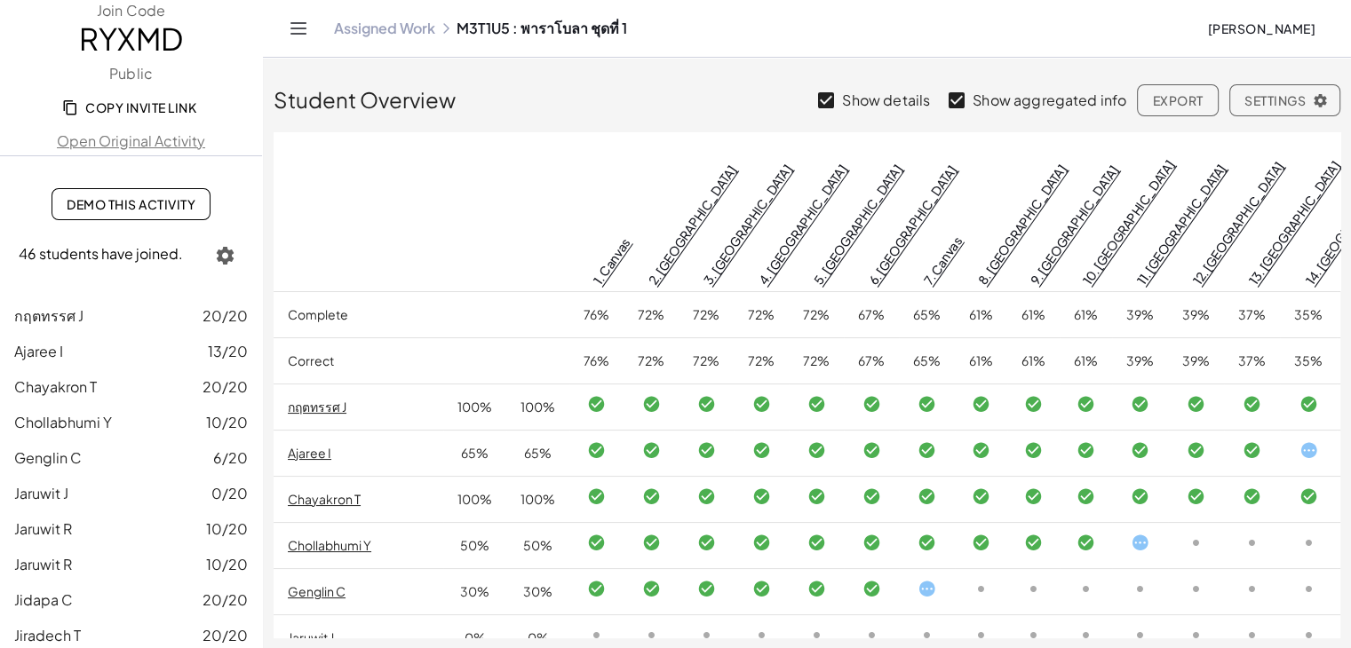
click at [407, 29] on link "Assigned Work" at bounding box center [384, 29] width 101 height 18
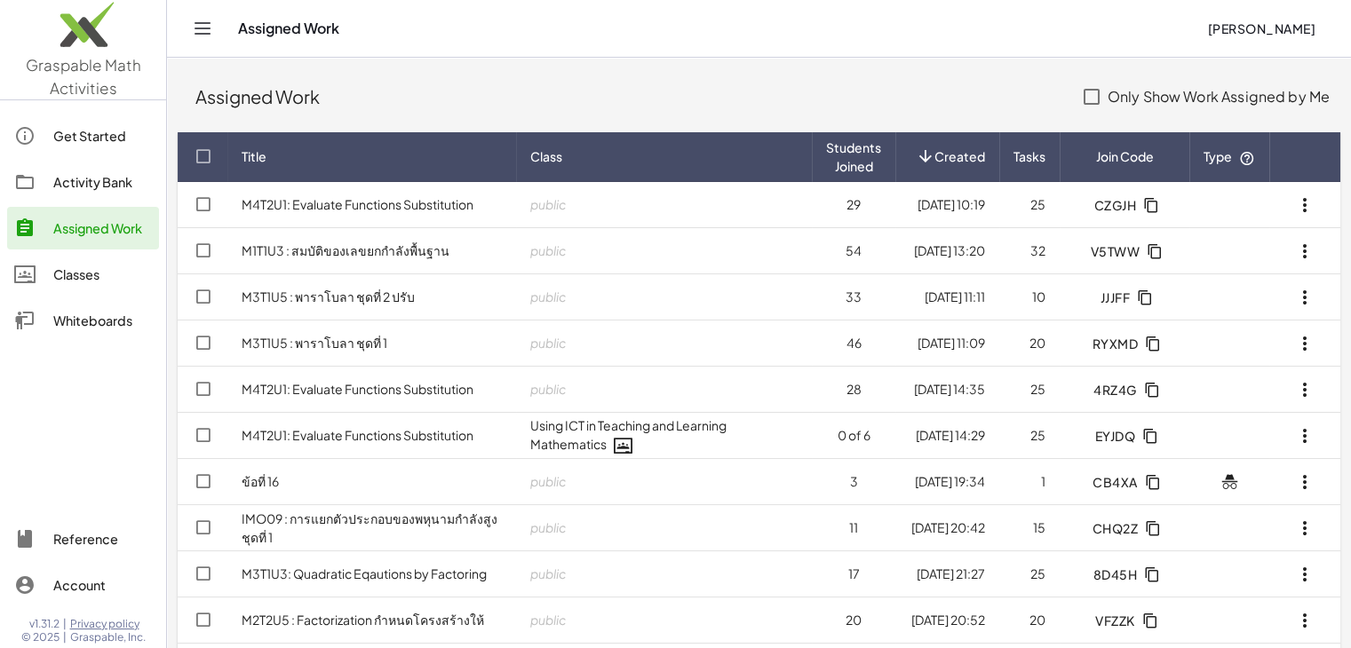
click at [93, 225] on div "Assigned Work" at bounding box center [102, 228] width 99 height 21
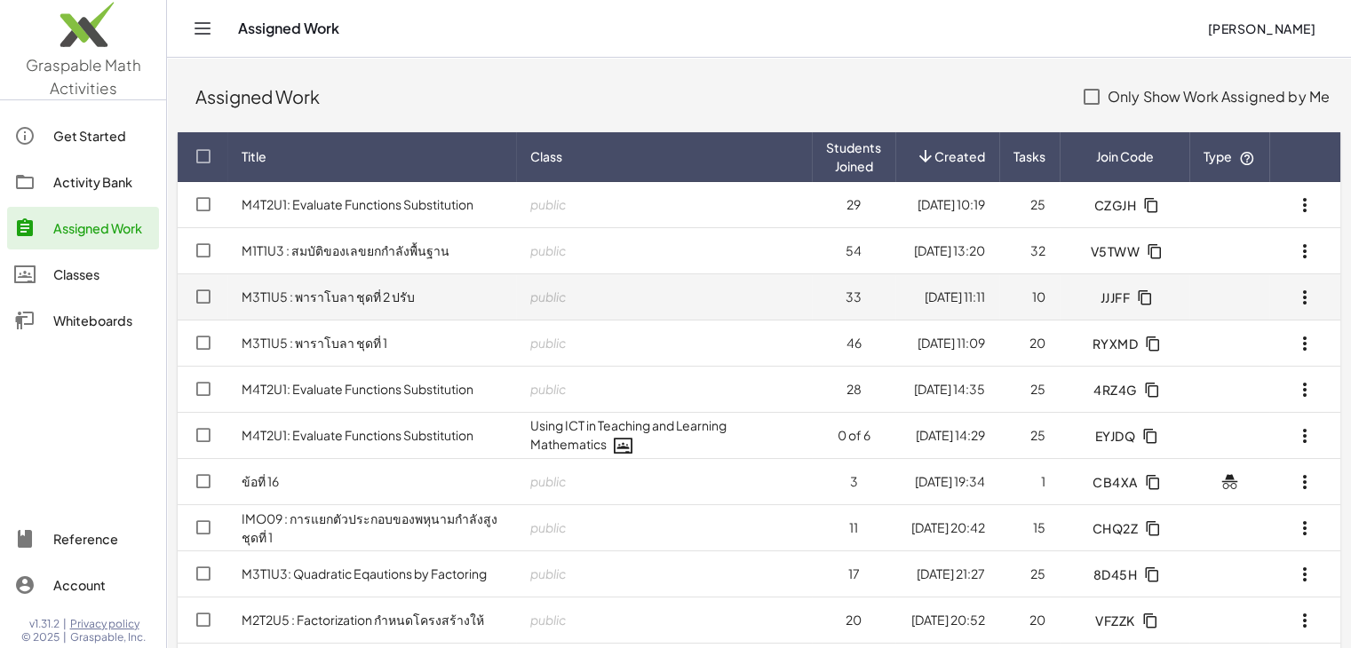
click at [334, 292] on link "M3T1U5 : พาราโบลา ชุดที่ 2 ปรับ" at bounding box center [328, 297] width 173 height 16
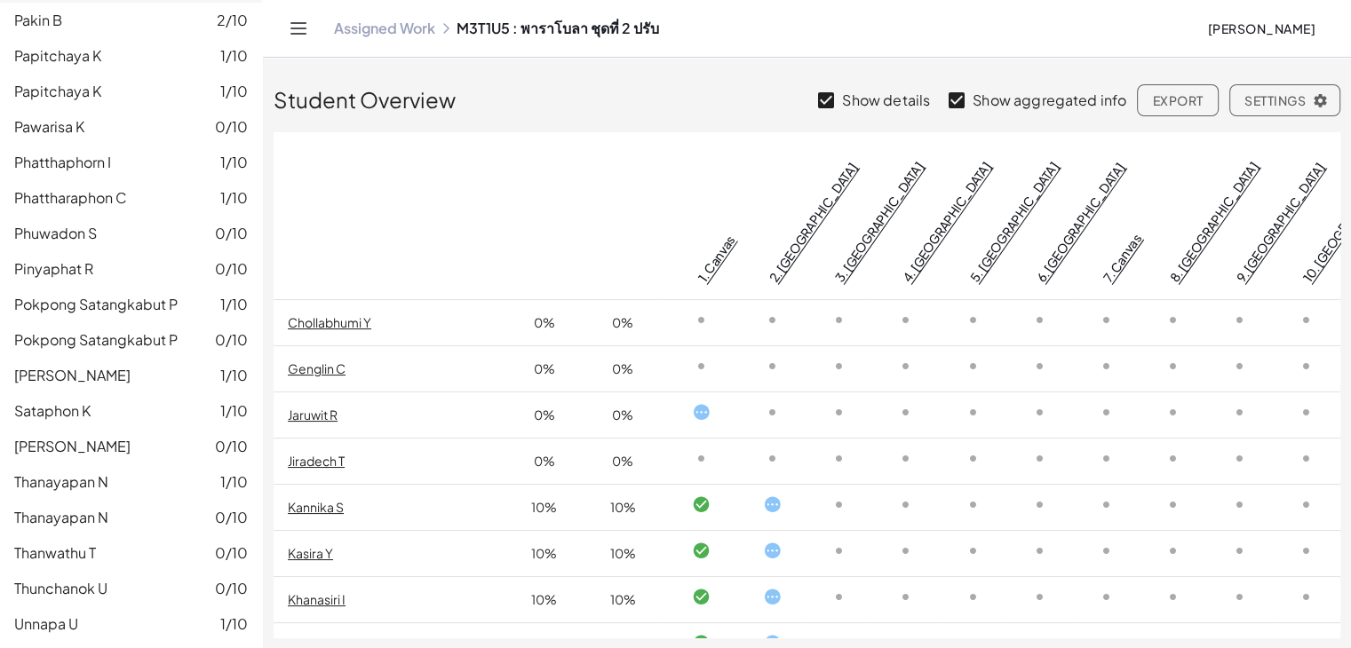
scroll to position [178, 0]
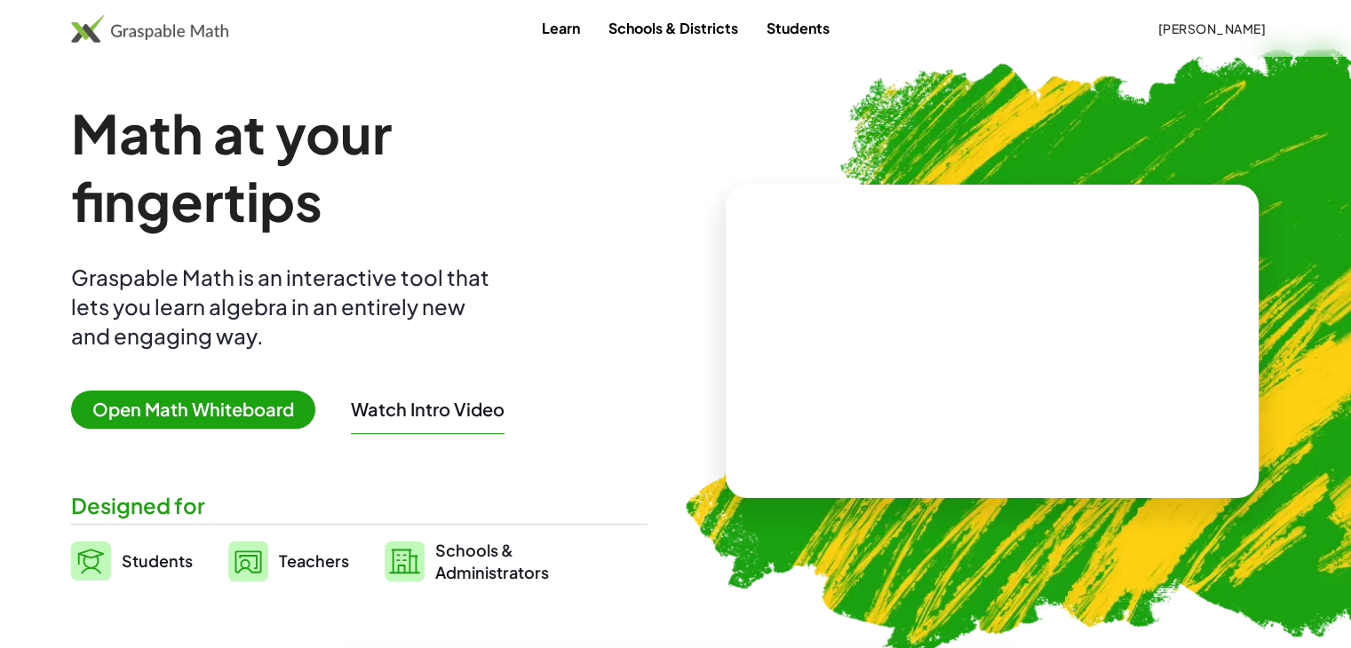
click at [298, 548] on link "Teachers" at bounding box center [288, 561] width 121 height 44
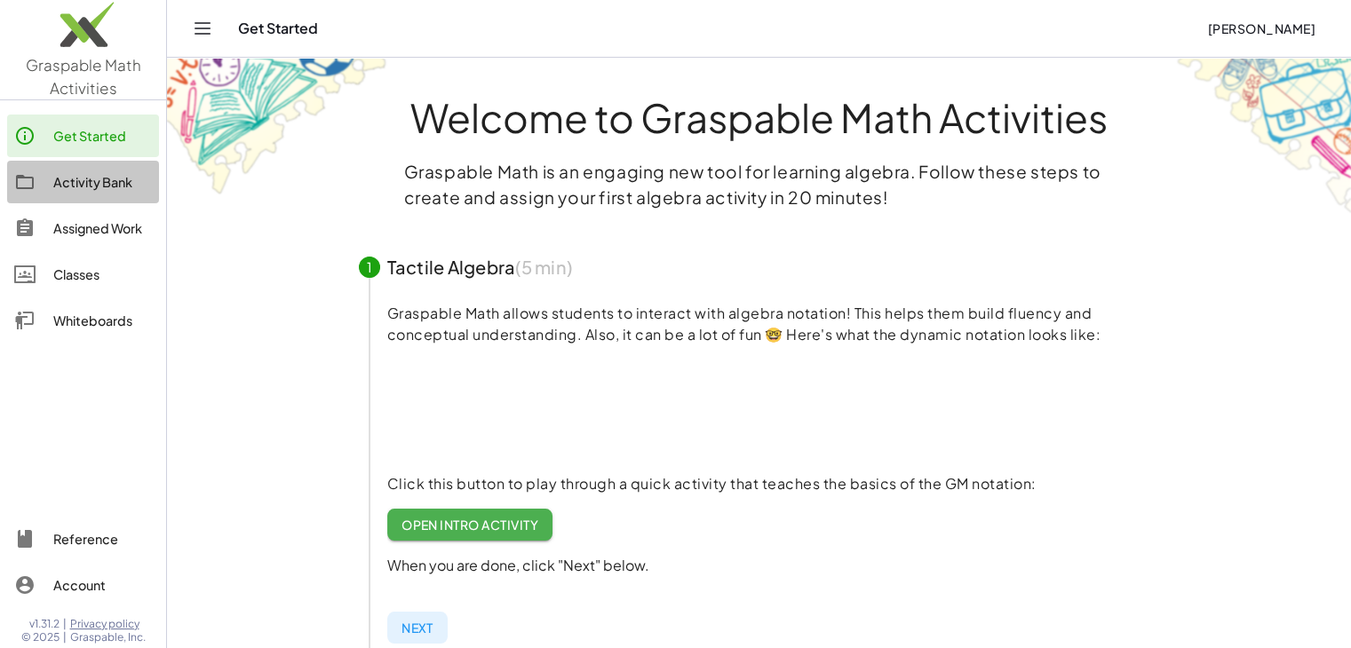
click at [77, 171] on div "Activity Bank" at bounding box center [102, 181] width 99 height 21
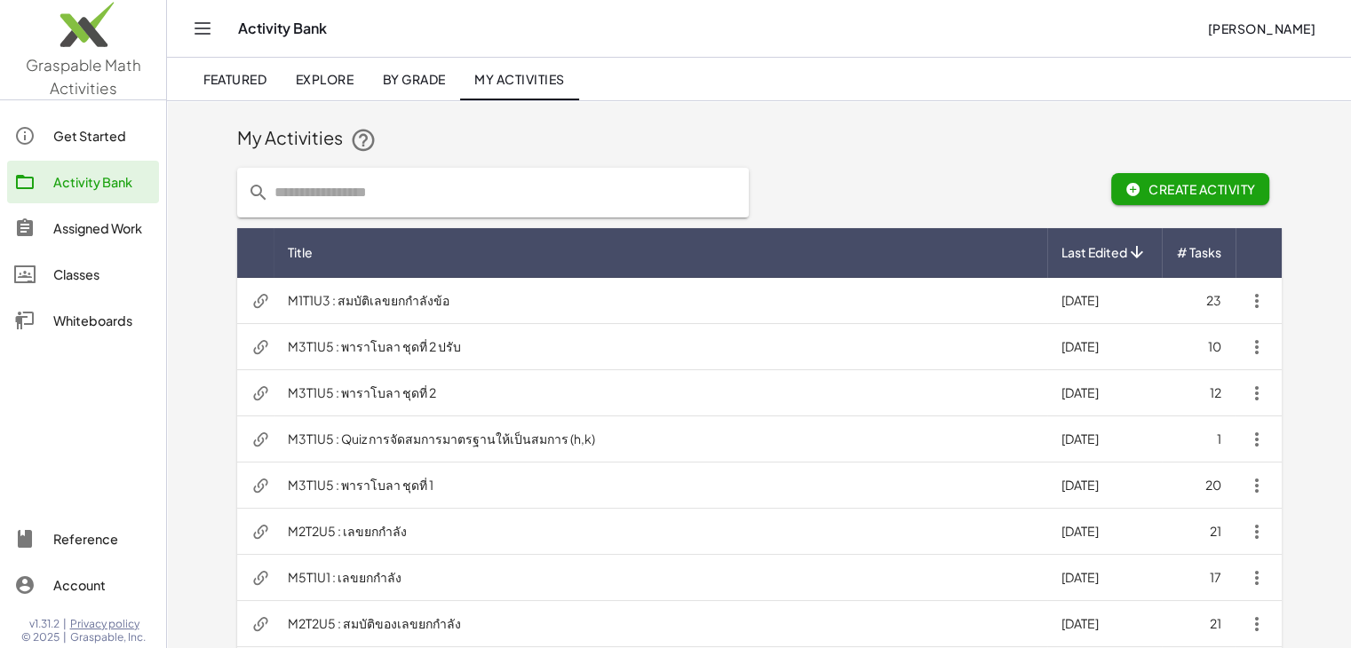
click at [91, 221] on div "Assigned Work" at bounding box center [102, 228] width 99 height 21
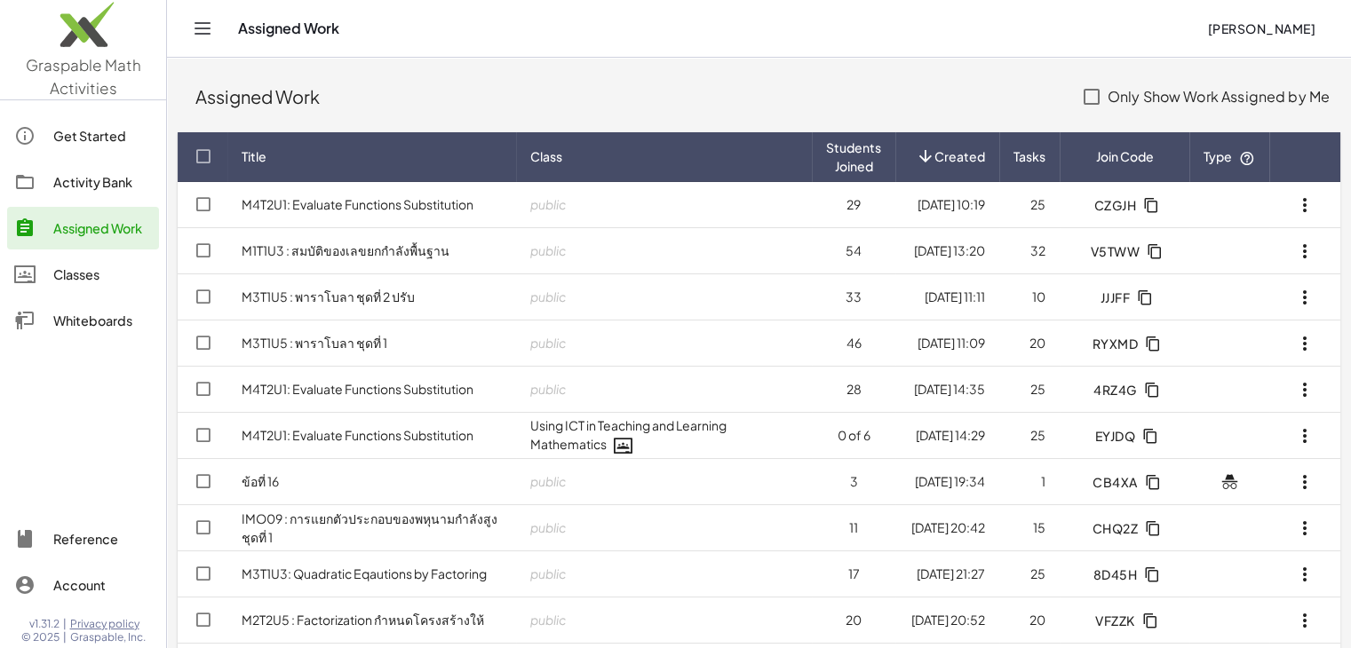
click at [93, 276] on div "Classes" at bounding box center [102, 274] width 99 height 21
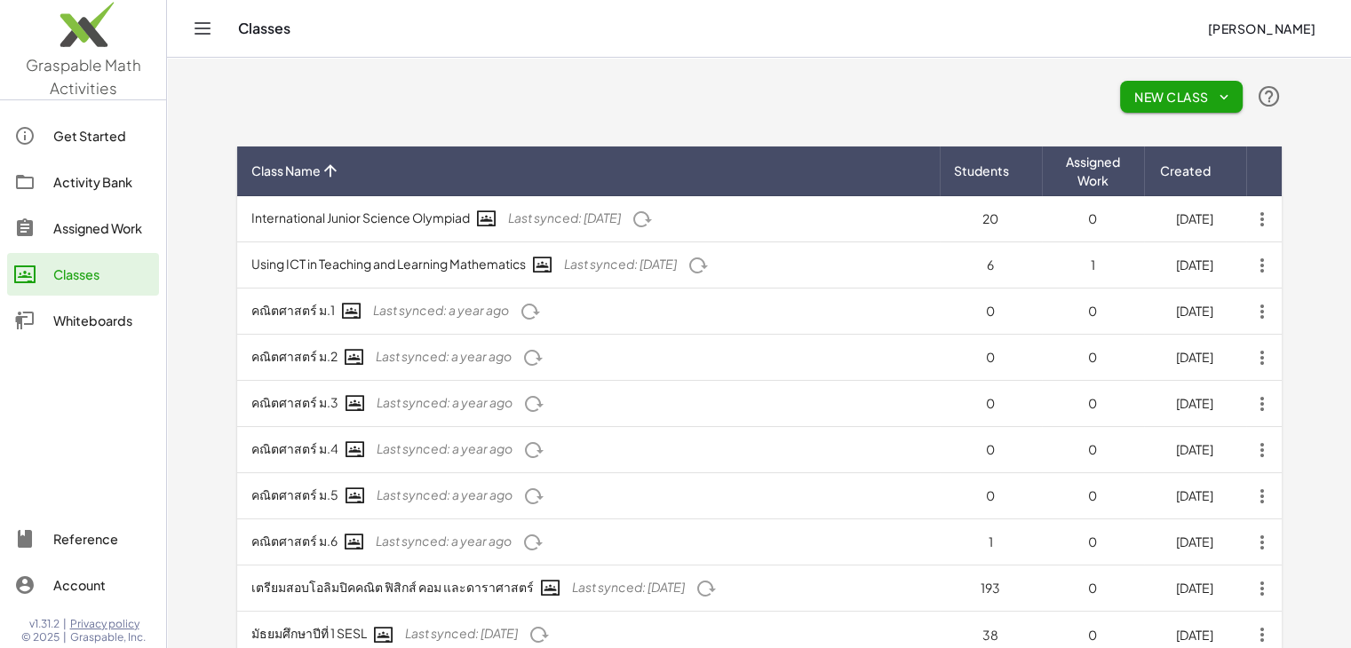
click at [105, 226] on div "Assigned Work" at bounding box center [102, 228] width 99 height 21
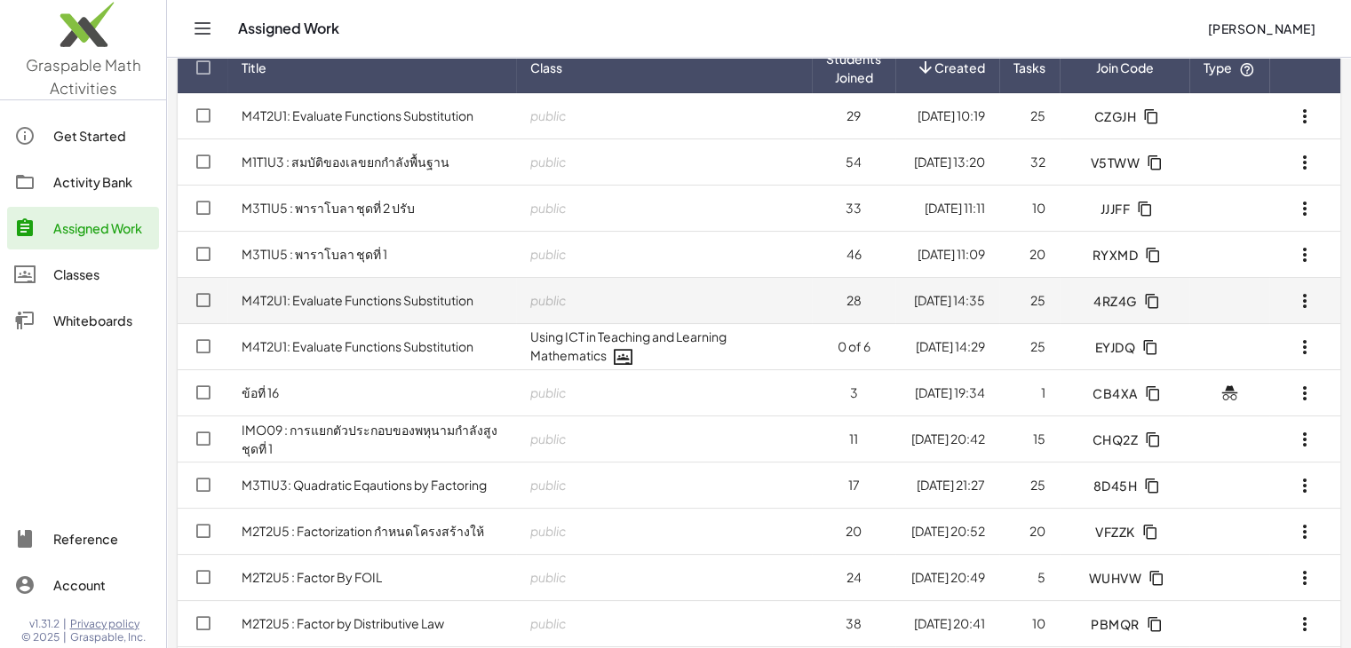
scroll to position [178, 0]
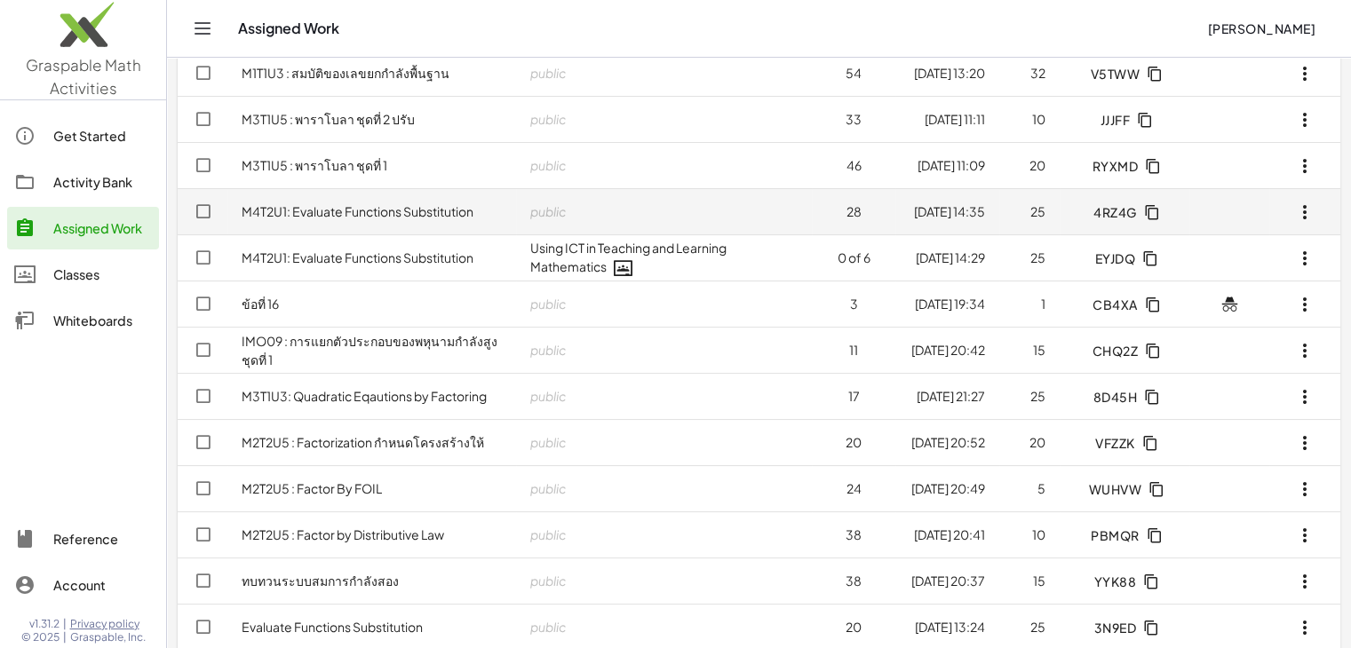
click at [348, 207] on link "M4T2U1: Evaluate Functions Substitution" at bounding box center [358, 211] width 232 height 16
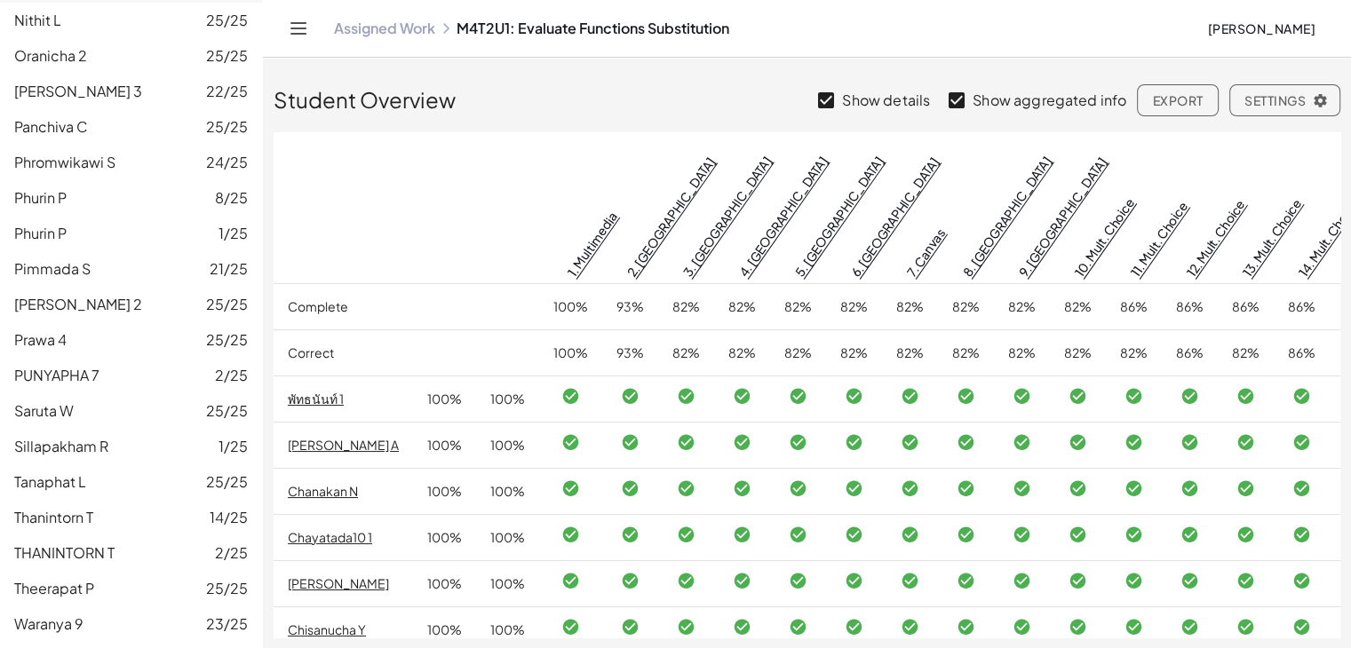
click at [406, 28] on link "Assigned Work" at bounding box center [384, 29] width 101 height 18
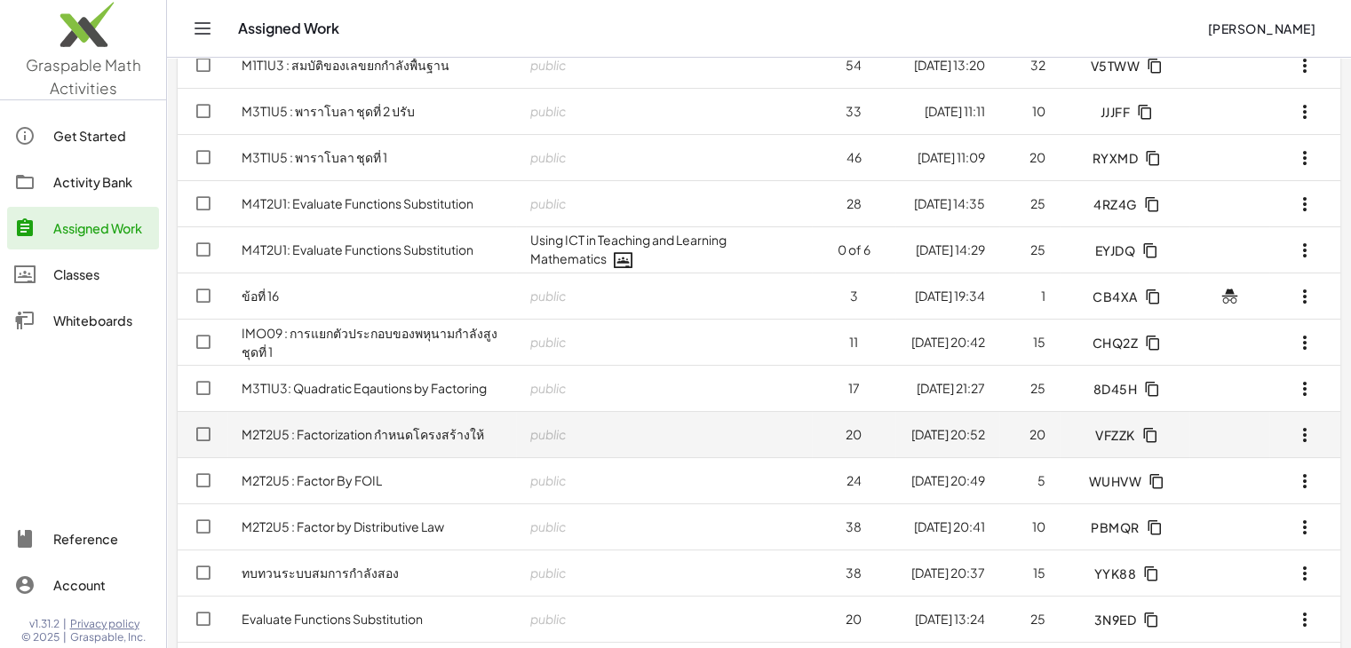
scroll to position [178, 0]
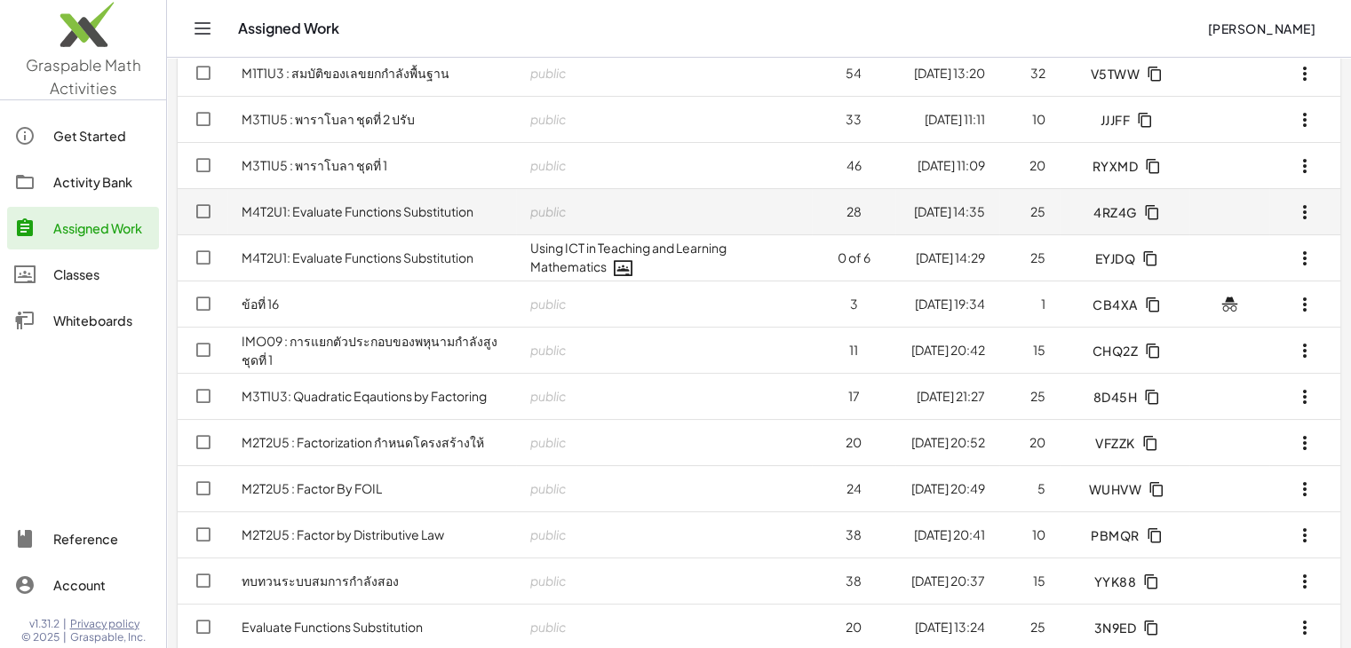
click at [326, 211] on link "M4T2U1: Evaluate Functions Substitution" at bounding box center [358, 211] width 232 height 16
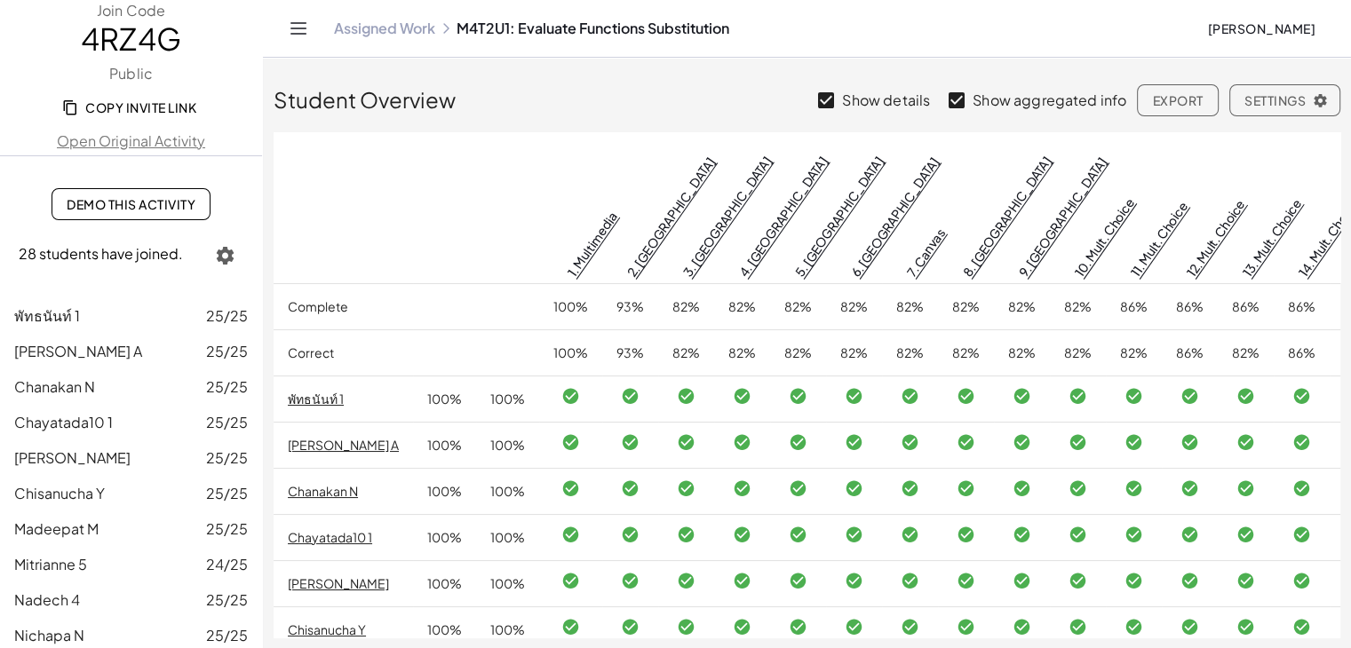
click at [388, 25] on link "Assigned Work" at bounding box center [384, 29] width 101 height 18
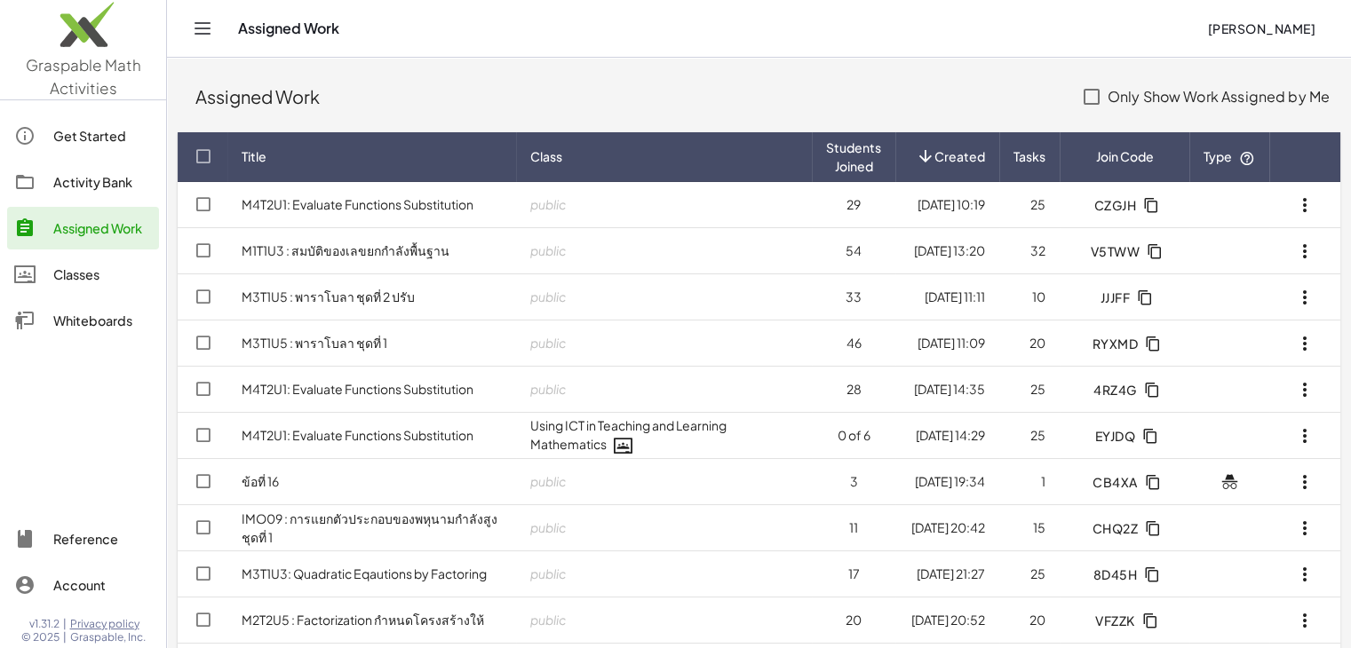
click at [961, 150] on span "Created" at bounding box center [959, 156] width 51 height 19
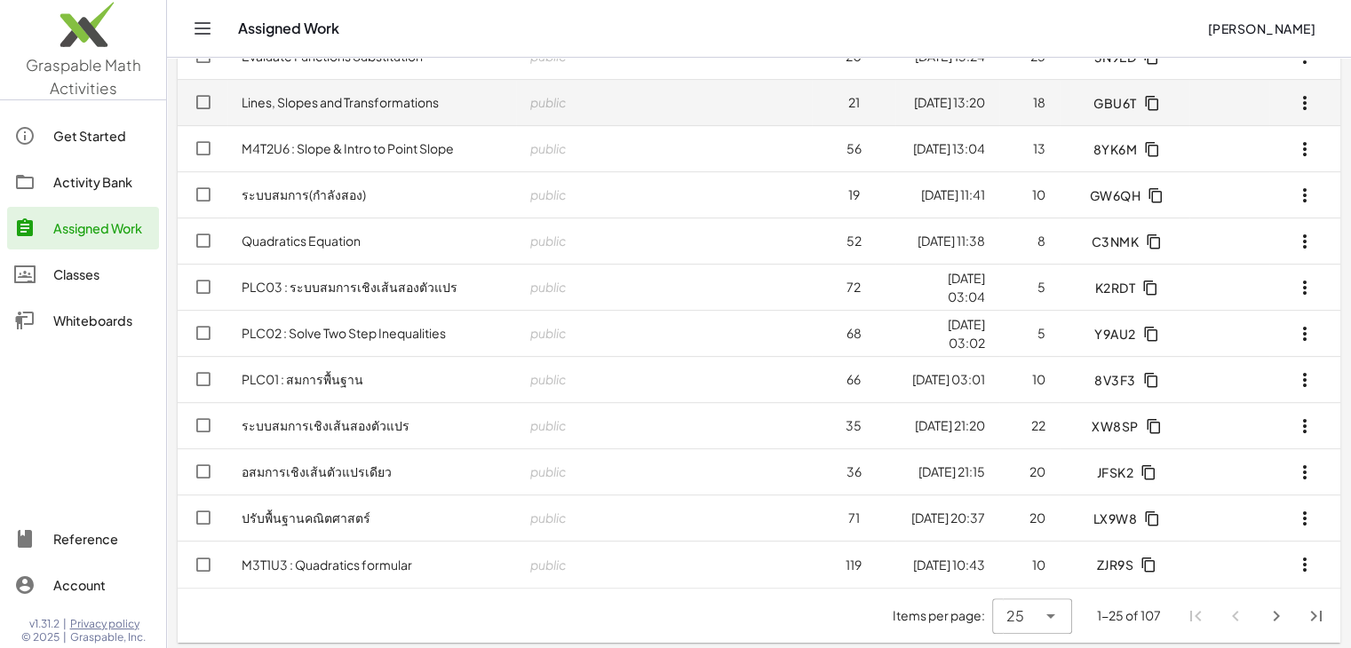
scroll to position [754, 0]
